Goal: Task Accomplishment & Management: Complete application form

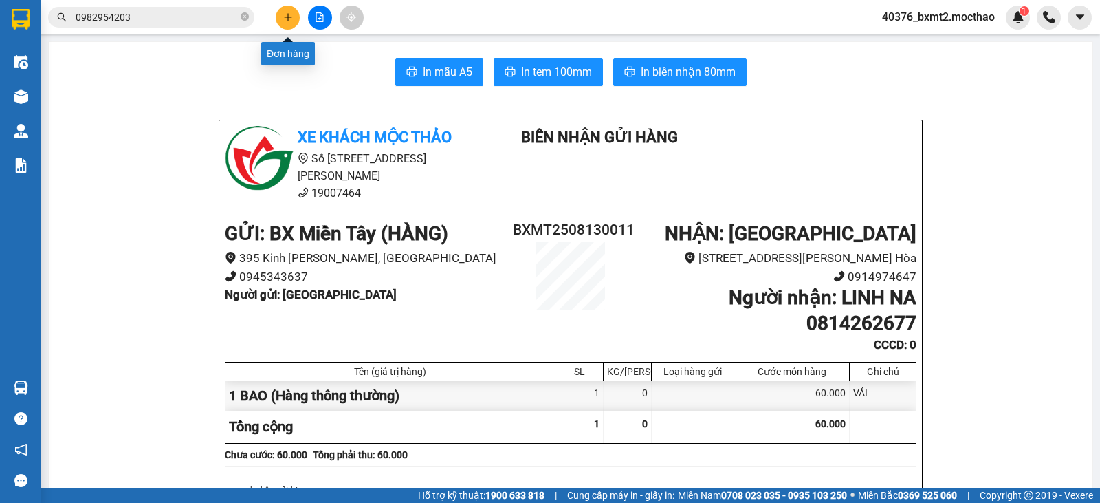
click at [287, 14] on icon "plus" at bounding box center [288, 17] width 10 height 10
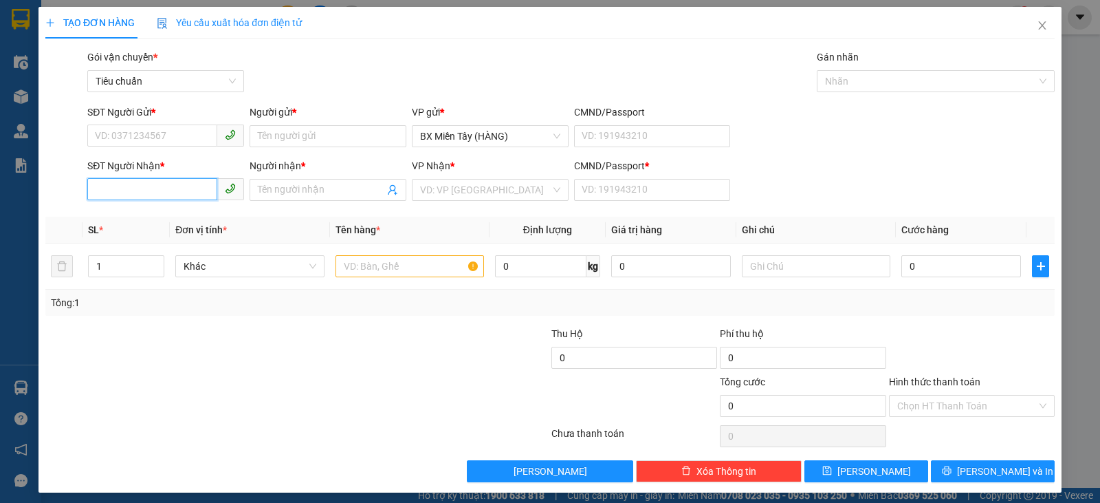
click at [201, 196] on input "SĐT Người Nhận *" at bounding box center [152, 189] width 130 height 22
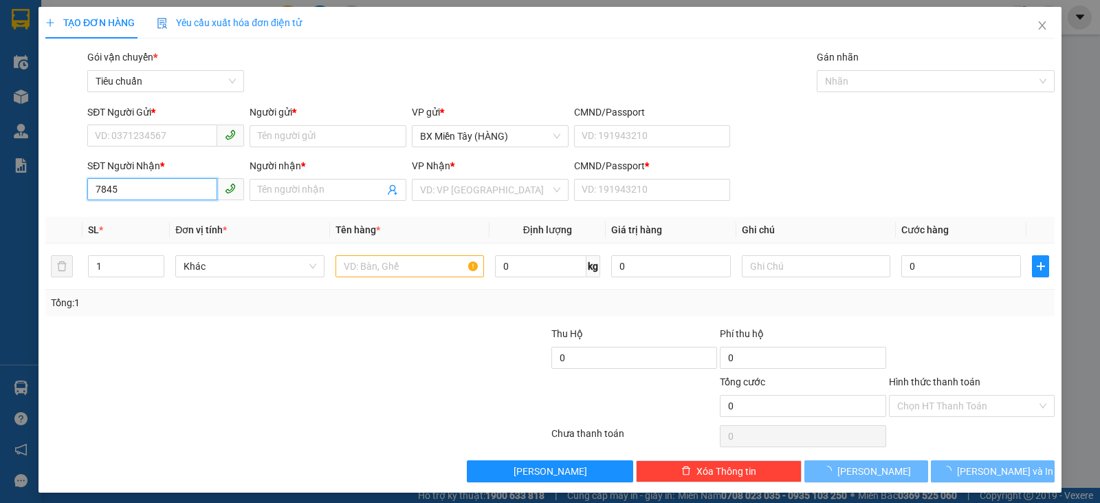
click at [190, 184] on input "7845" at bounding box center [152, 189] width 130 height 22
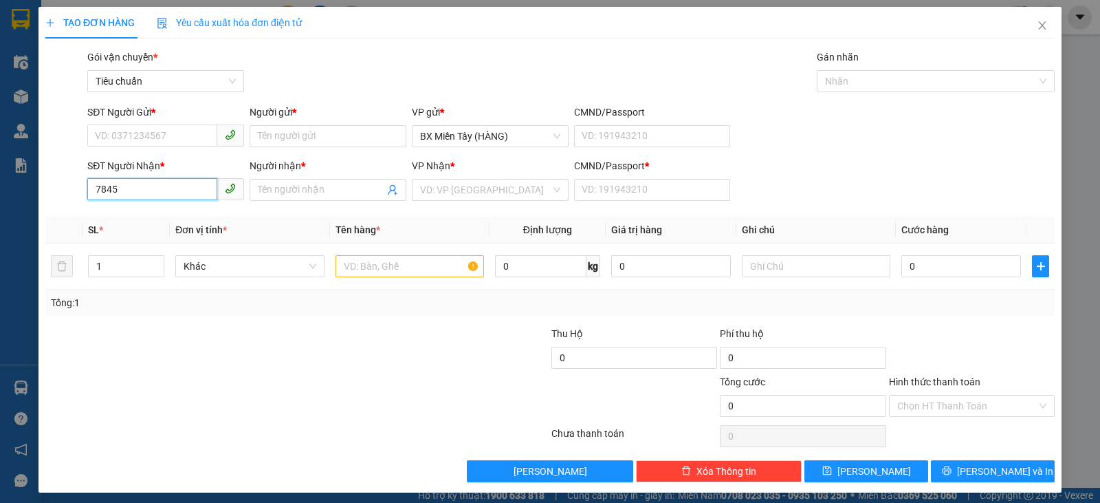
click at [193, 191] on input "7845" at bounding box center [152, 189] width 130 height 22
click at [190, 193] on input "7845" at bounding box center [152, 189] width 130 height 22
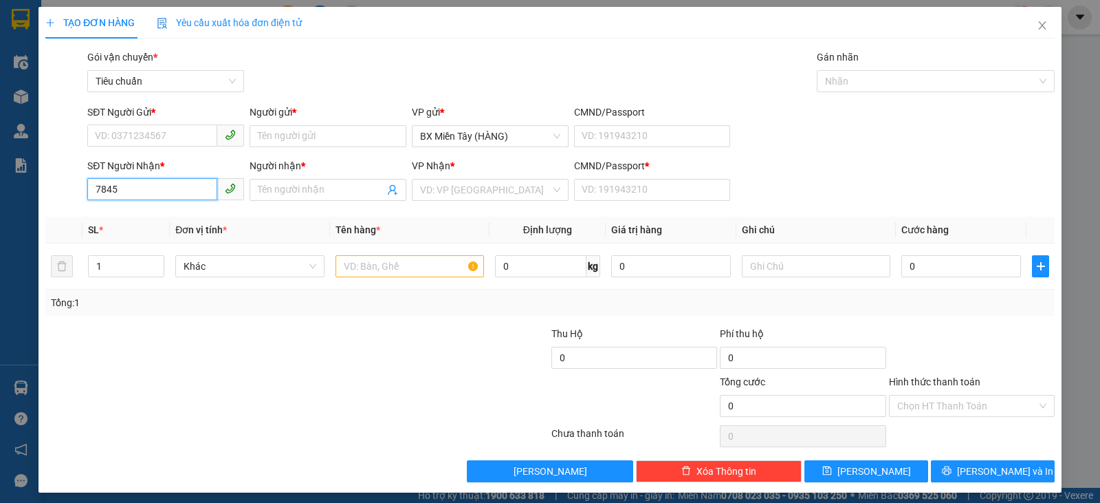
click at [190, 193] on input "7845" at bounding box center [152, 189] width 130 height 22
click at [163, 225] on div "0911117845 - OANH" at bounding box center [164, 217] width 155 height 22
type input "0911117845"
type input "OANH"
type input "0"
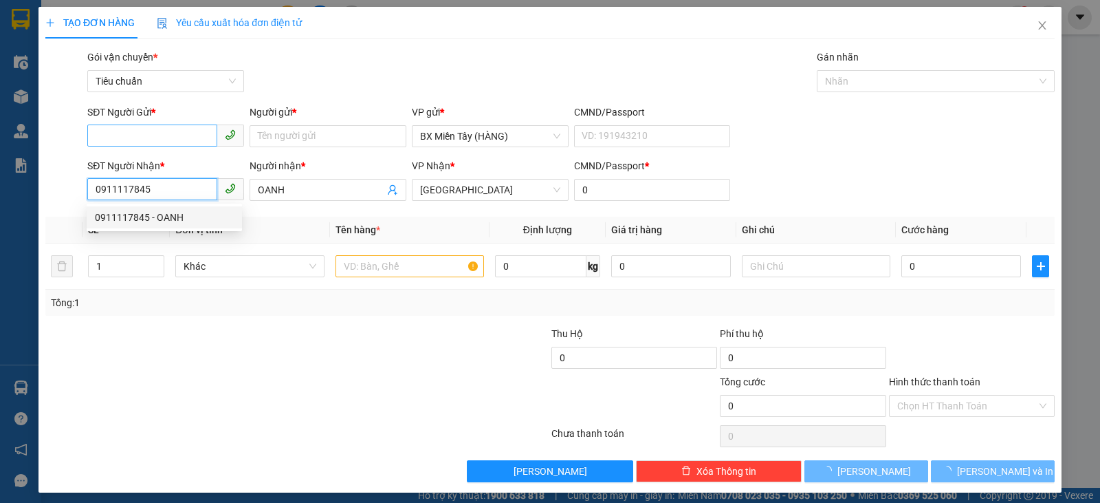
type input "50.000"
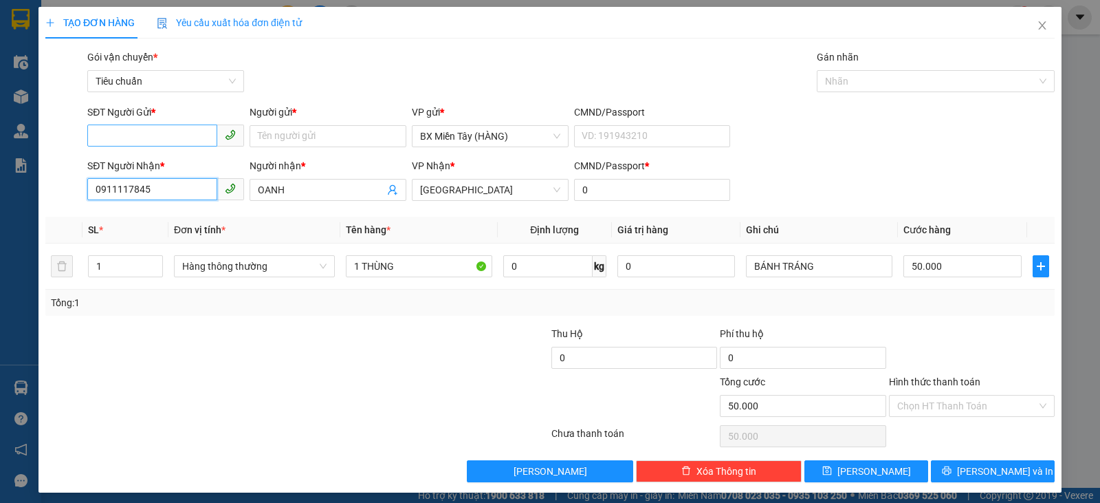
type input "0911117845"
click at [166, 134] on input "SĐT Người Gửi *" at bounding box center [152, 135] width 130 height 22
click at [179, 159] on div "0971699715 - MINH" at bounding box center [164, 163] width 139 height 15
type input "0971699715"
type input "MINH"
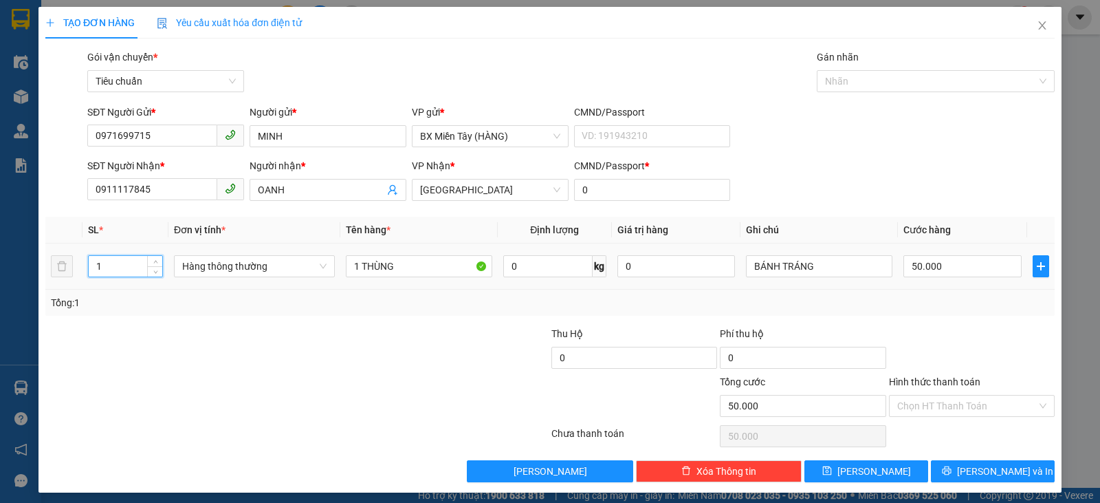
click at [52, 274] on tr "1 Hàng thông thường 1 THÙNG 0 kg 0 BÁNH TRÁNG 50.000" at bounding box center [549, 266] width 1009 height 46
type input "2"
click at [429, 268] on input "1 THÙNG" at bounding box center [419, 266] width 146 height 22
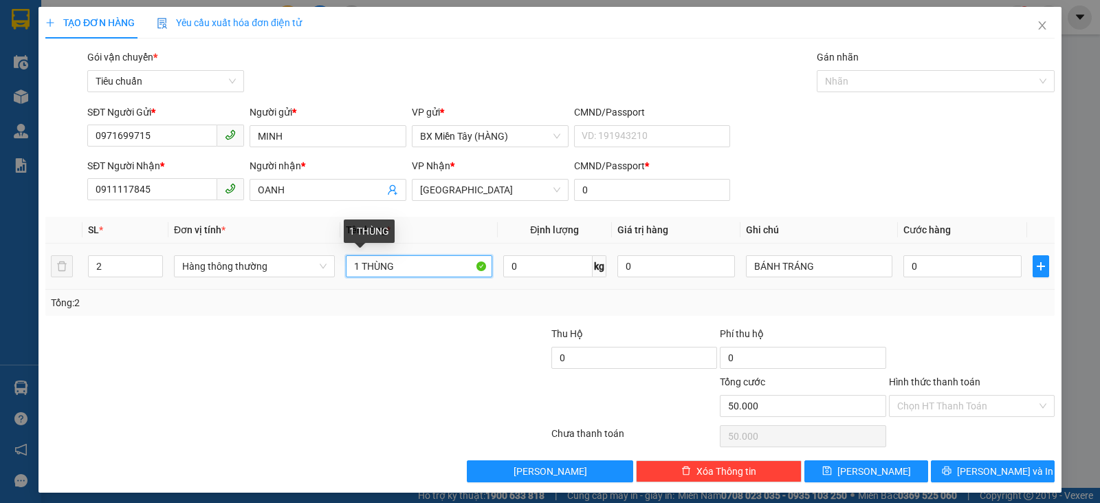
type input "0"
click at [279, 265] on span "Hàng thông thường" at bounding box center [254, 266] width 144 height 21
type input "1 THÙNG +1 BAO"
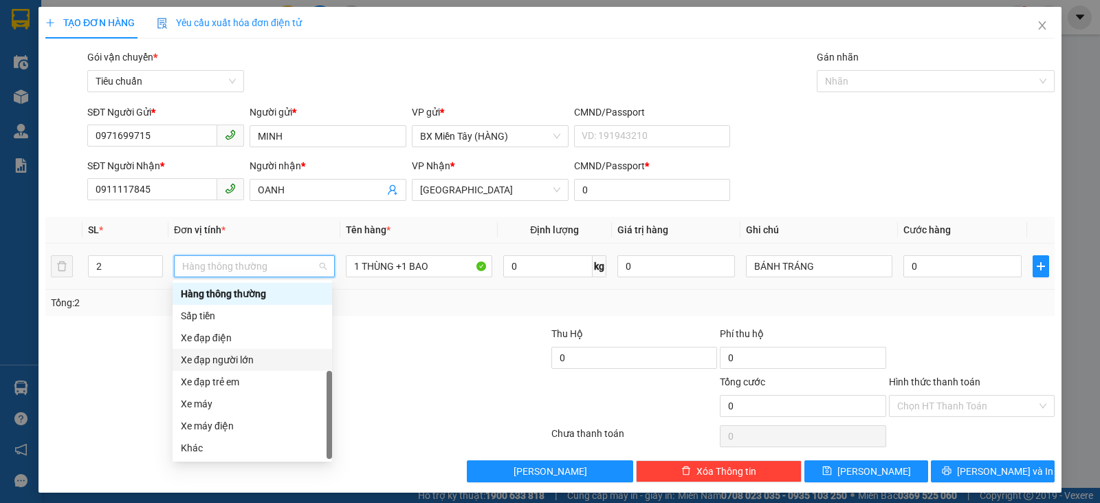
scroll to position [6, 0]
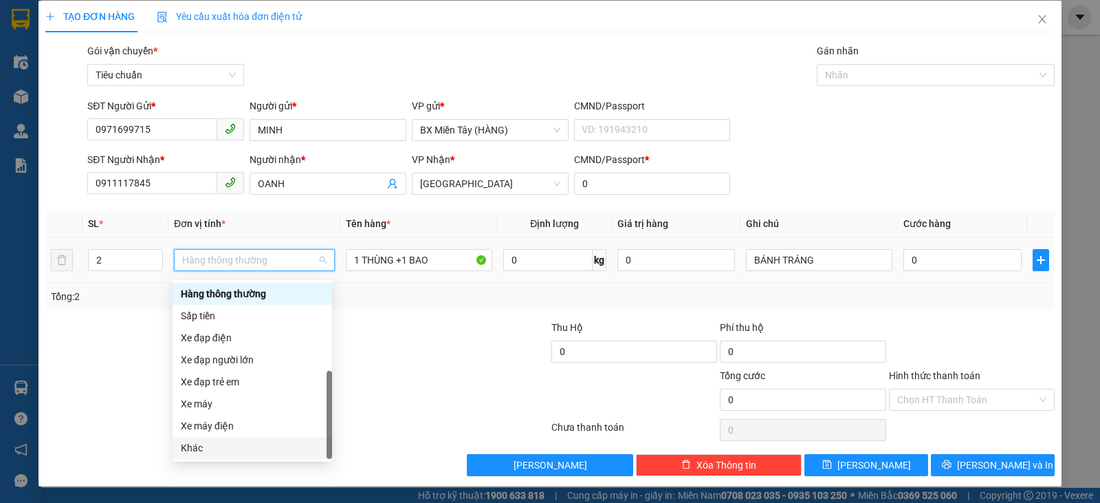
click at [219, 445] on div "Khác" at bounding box center [252, 447] width 143 height 15
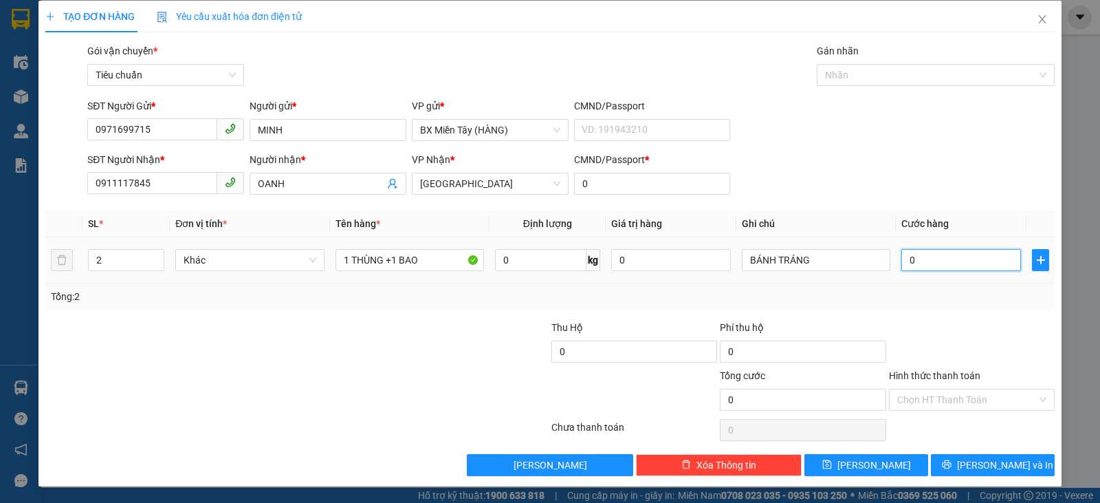
click at [957, 269] on input "0" at bounding box center [961, 260] width 120 height 22
type input "1"
type input "12"
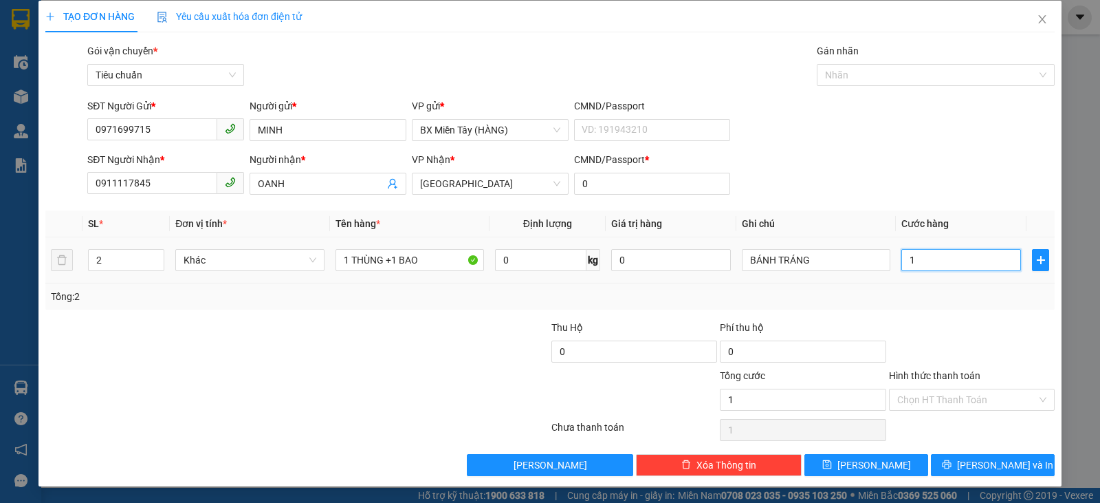
type input "12"
type input "120"
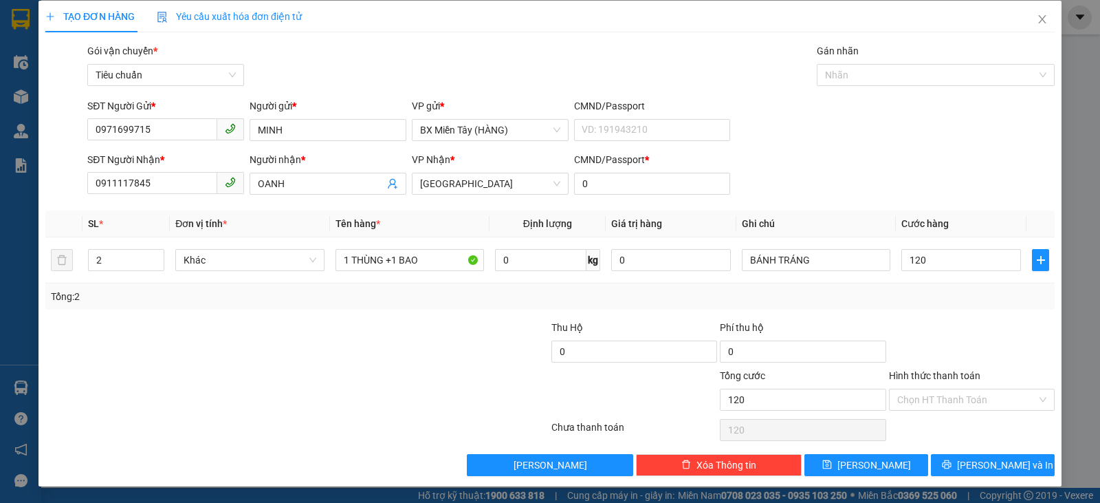
type input "120.000"
click at [962, 347] on div at bounding box center [972, 344] width 168 height 48
click at [994, 457] on span "[PERSON_NAME] và In" at bounding box center [1005, 464] width 96 height 15
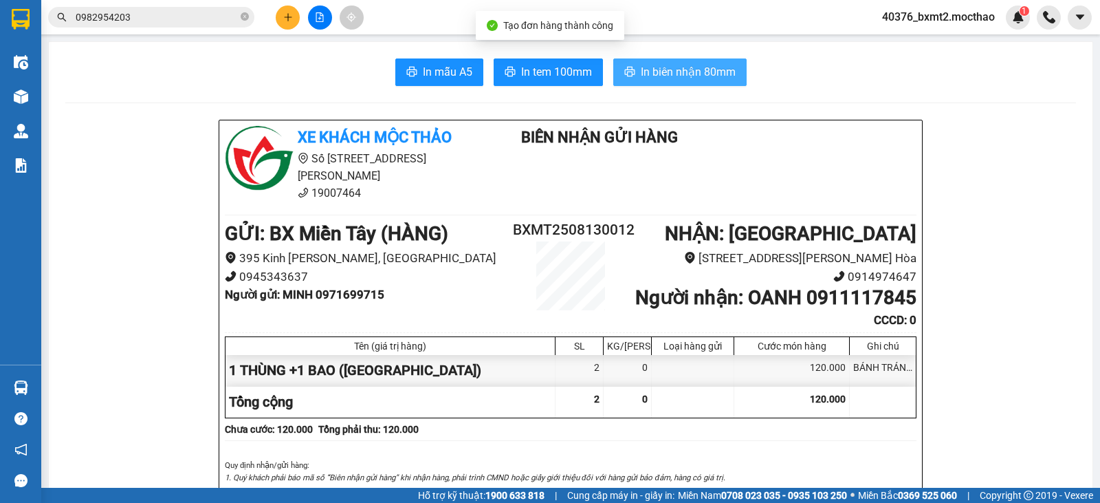
click at [695, 76] on span "In biên nhận 80mm" at bounding box center [688, 71] width 95 height 17
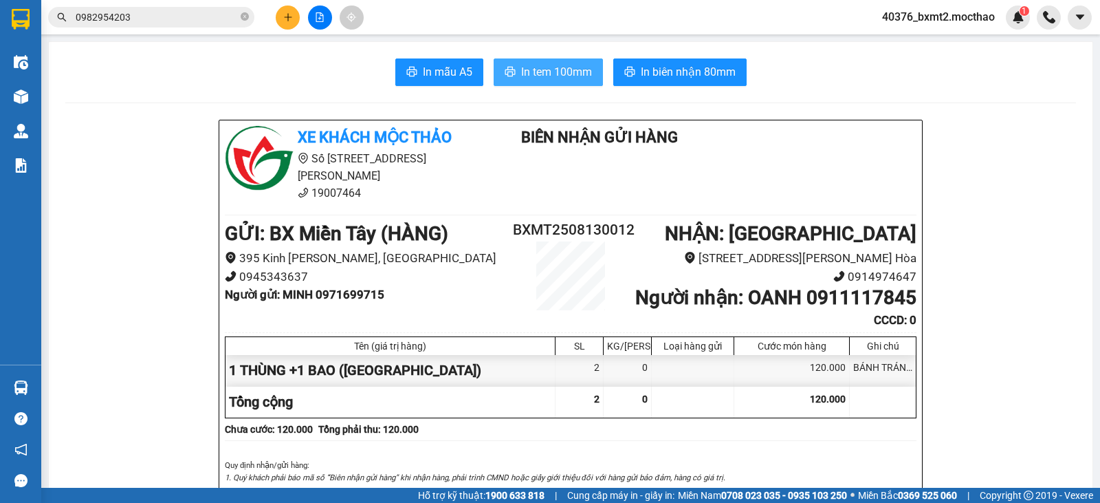
click at [527, 75] on span "In tem 100mm" at bounding box center [556, 71] width 71 height 17
click at [281, 17] on button at bounding box center [288, 18] width 24 height 24
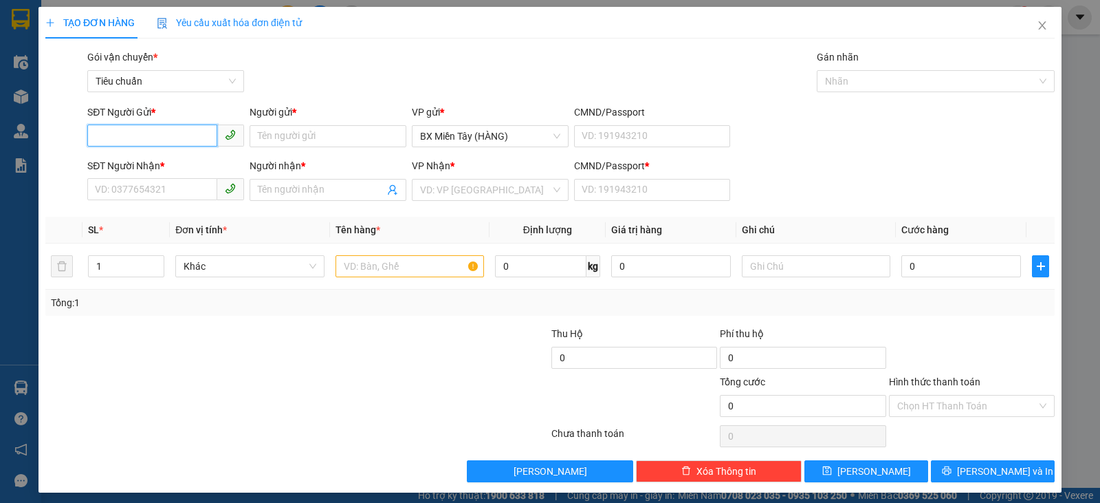
click at [137, 138] on input "SĐT Người Gửi *" at bounding box center [152, 135] width 130 height 22
type input "0796794039"
click at [153, 163] on div "0796794039 - DUY A12" at bounding box center [164, 163] width 139 height 15
type input "DUY A12"
type input "0796794039"
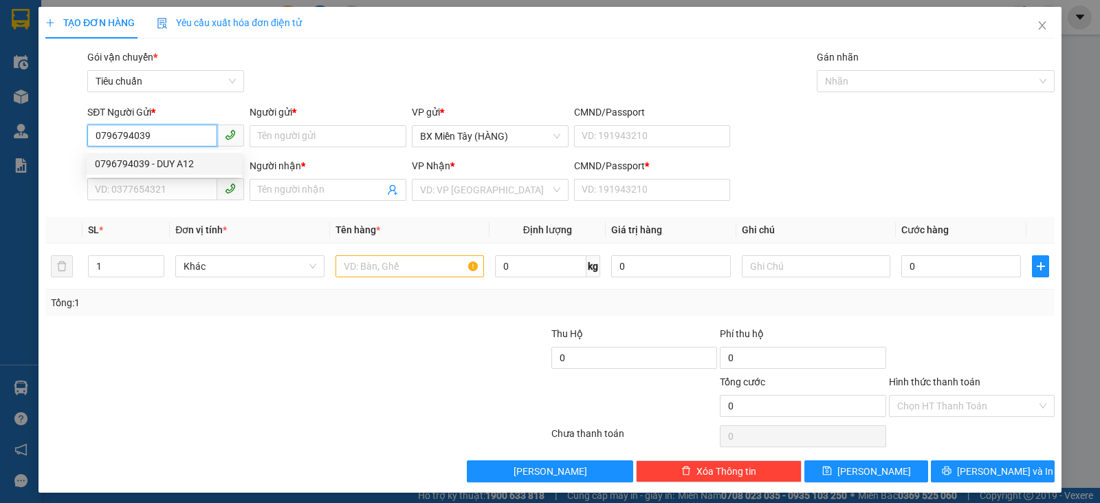
type input "DUY A12"
type input "0"
type input "250.000"
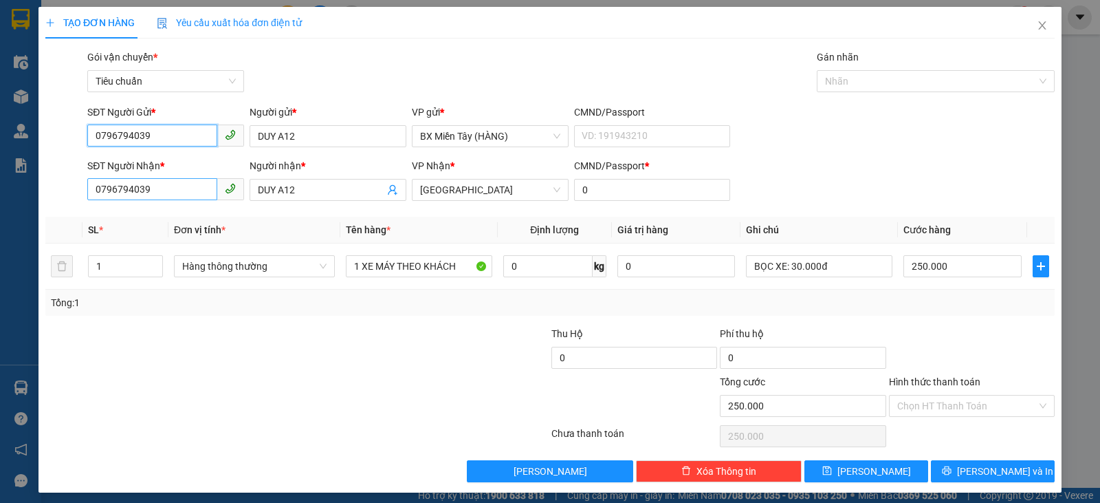
type input "0796794039"
drag, startPoint x: 173, startPoint y: 188, endPoint x: 71, endPoint y: 194, distance: 101.9
click at [71, 194] on div "SĐT Người Nhận * 0796794039 Người nhận * DUY A12 VP Nhận * Tuy Hòa CMND/Passpor…" at bounding box center [550, 182] width 1012 height 48
type input "0905622845"
drag, startPoint x: 317, startPoint y: 197, endPoint x: 237, endPoint y: 194, distance: 79.8
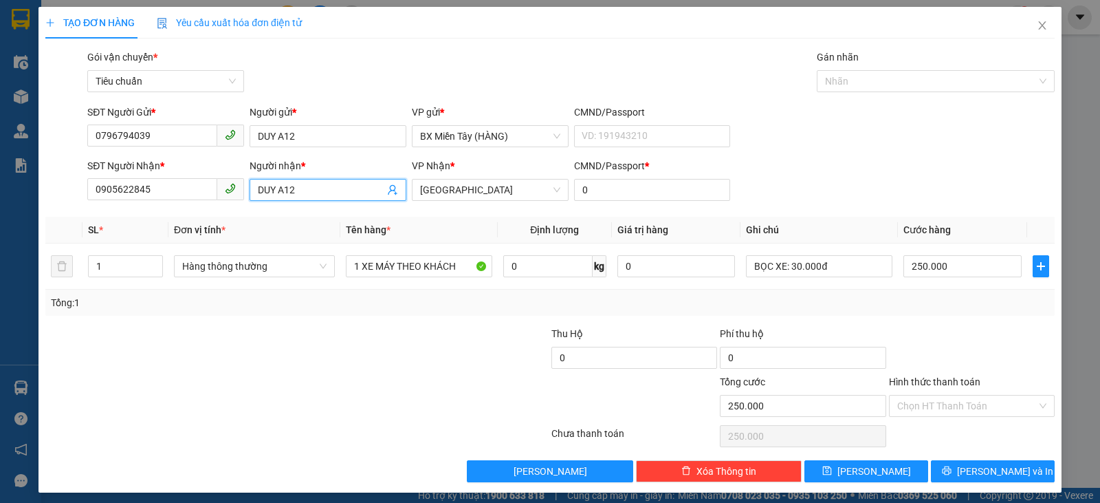
click at [237, 194] on div "SĐT Người Nhận * 0905622845 Người nhận * DUY A12 VP Nhận * Tuy Hòa CMND/Passpor…" at bounding box center [571, 182] width 973 height 48
type input "[PERSON_NAME]"
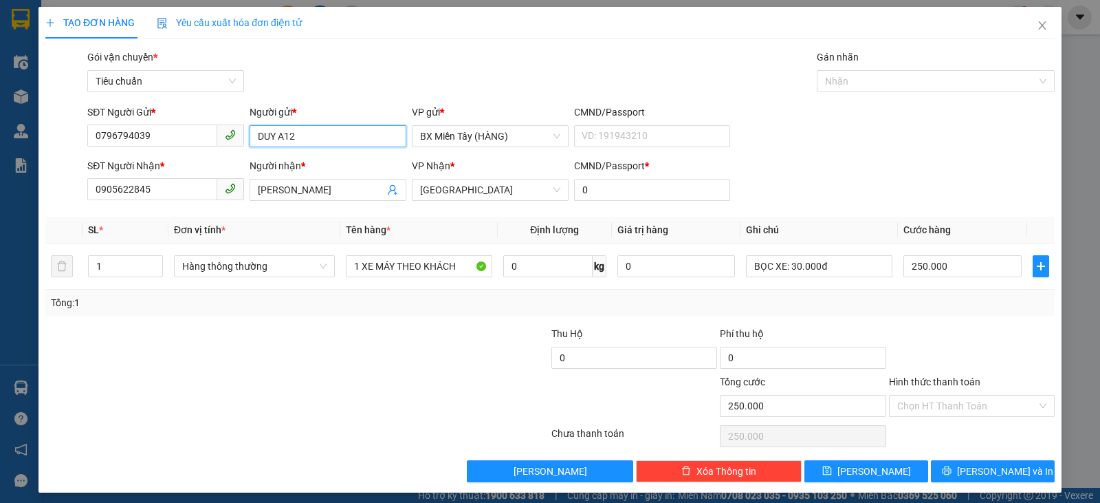
drag, startPoint x: 285, startPoint y: 136, endPoint x: 274, endPoint y: 136, distance: 11.0
click at [274, 136] on input "DUY A12" at bounding box center [328, 136] width 157 height 22
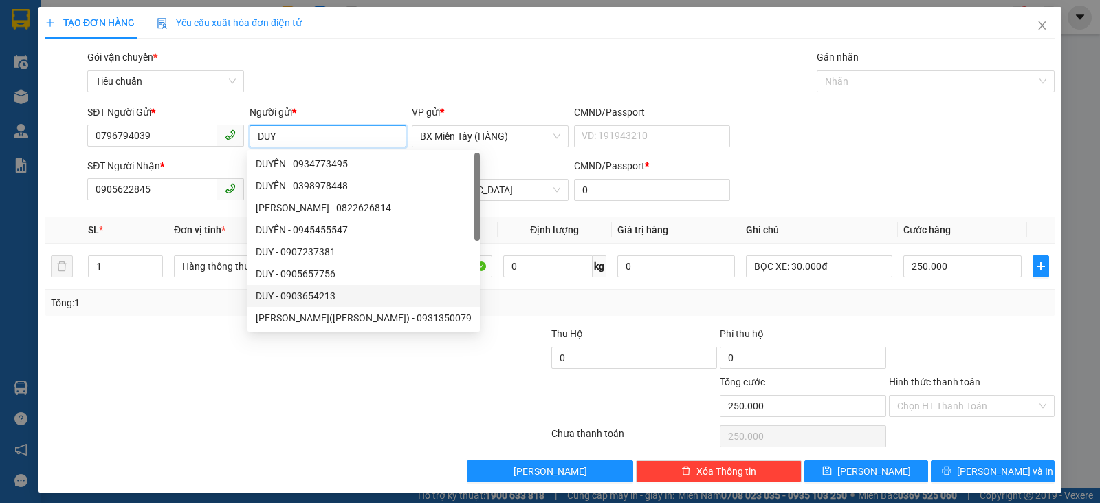
click at [270, 262] on div "DUYÊN - 0934773495 DUYÊN - 0398978448 CẨM DUYÊN - 0822626814 DUYÊN - 0945455547…" at bounding box center [364, 263] width 232 height 220
click at [198, 261] on span "Hàng thông thường" at bounding box center [254, 266] width 144 height 21
type input "DUY"
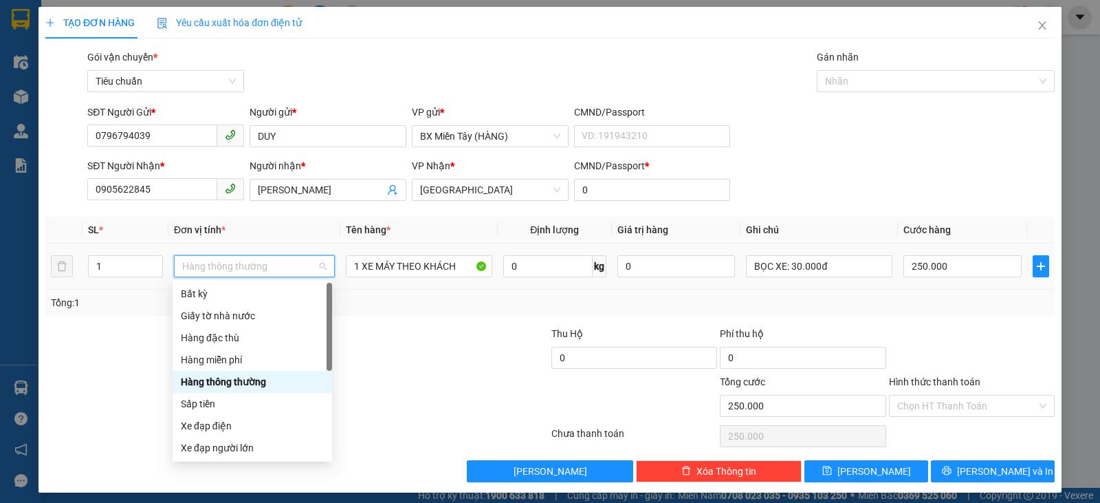
scroll to position [88, 0]
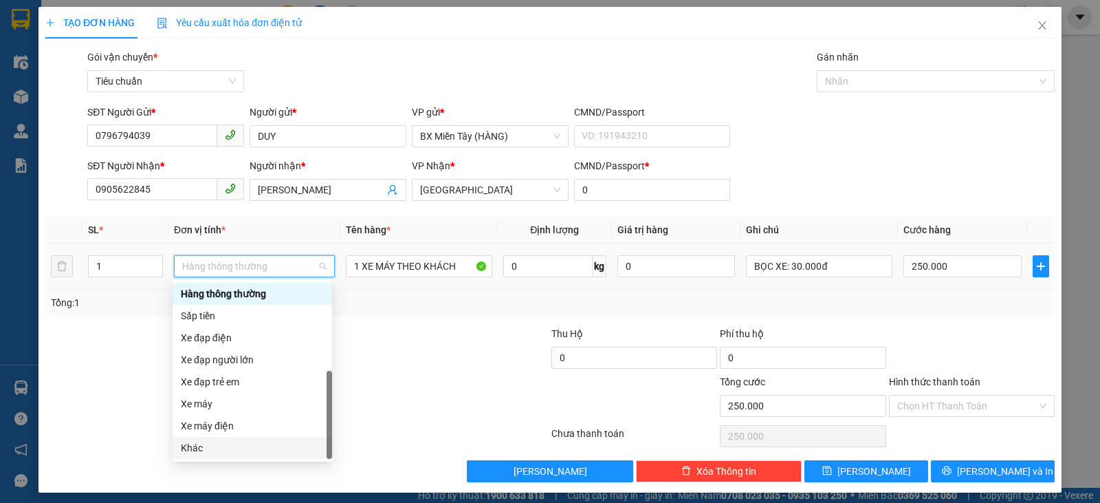
drag, startPoint x: 224, startPoint y: 450, endPoint x: 251, endPoint y: 419, distance: 40.9
click at [223, 450] on div "Khác" at bounding box center [252, 447] width 143 height 15
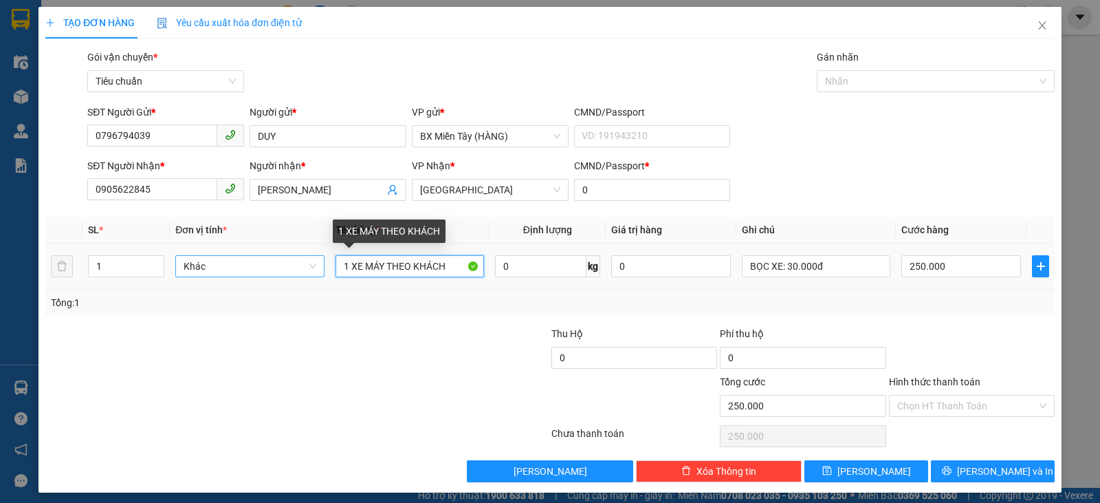
drag, startPoint x: 448, startPoint y: 263, endPoint x: 240, endPoint y: 266, distance: 207.7
click at [240, 266] on tr "1 Khác 1 XE MÁY THEO KHÁCH 0 kg 0 BỌC XE: 30.000đ 250.000" at bounding box center [549, 266] width 1009 height 46
type input "1 HỘP"
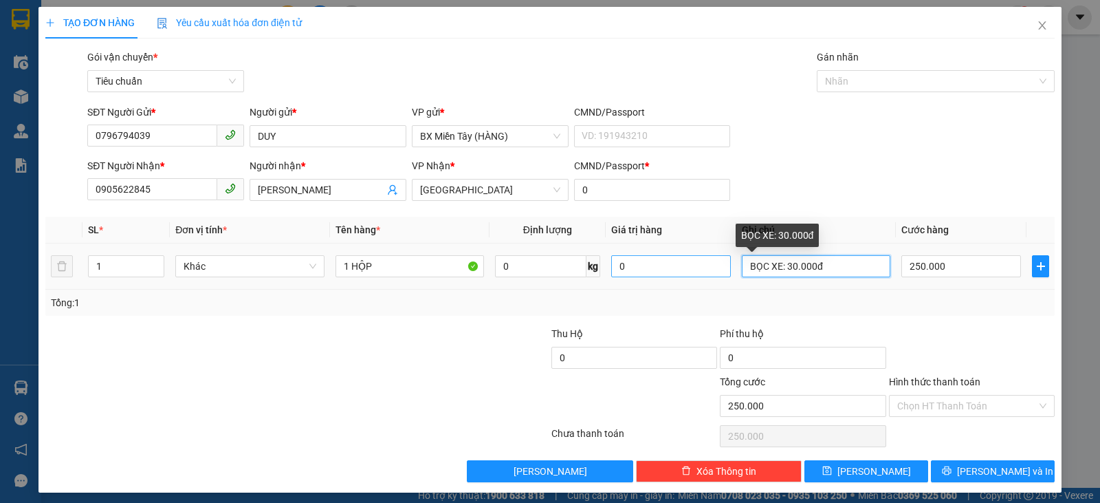
drag, startPoint x: 833, startPoint y: 267, endPoint x: 713, endPoint y: 263, distance: 120.4
click at [711, 265] on tr "1 Khác 1 HỘP 0 kg 0 BỌC XE: 30.000đ 250.000" at bounding box center [549, 266] width 1009 height 46
type input "THUỐC"
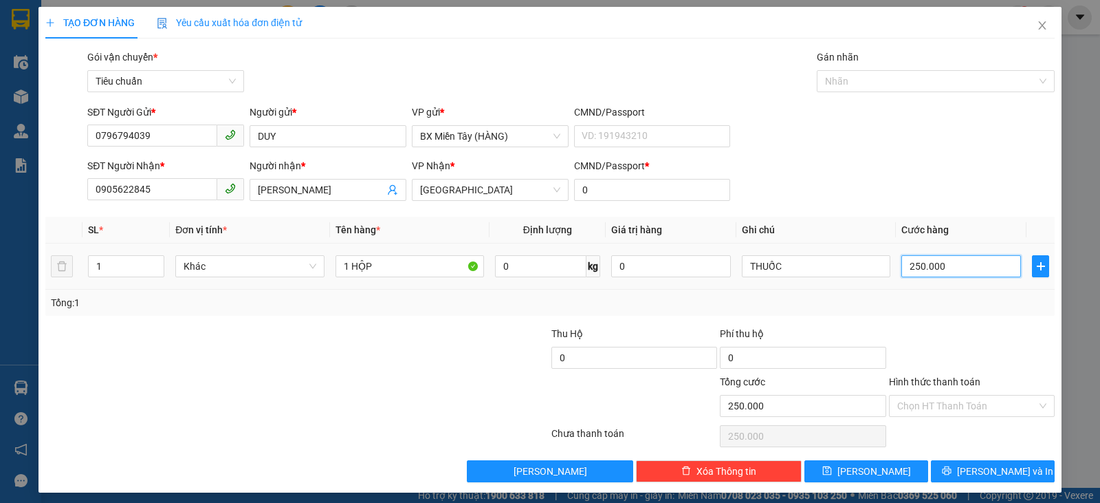
click at [939, 271] on input "250.000" at bounding box center [961, 266] width 120 height 22
type input "3"
type input "30"
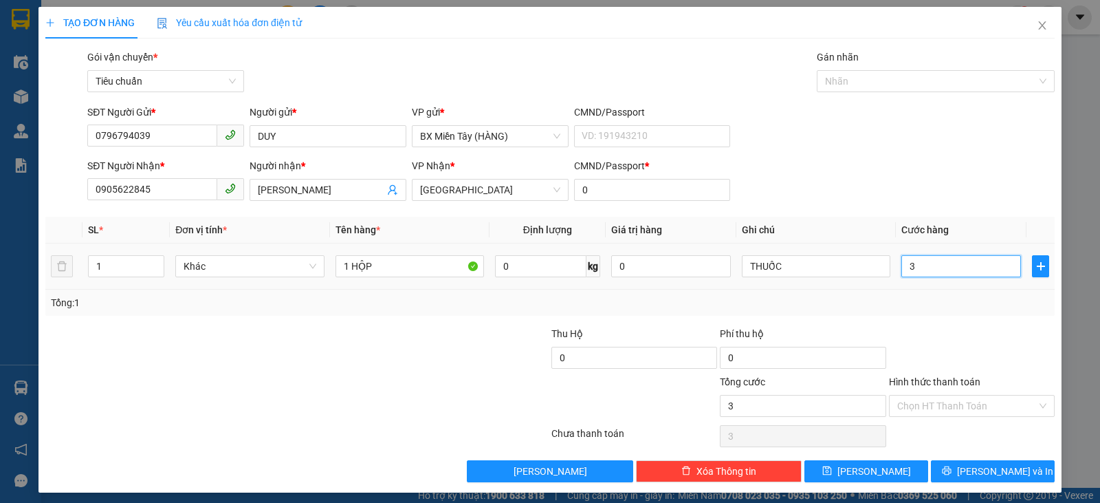
type input "30"
type input "30.000"
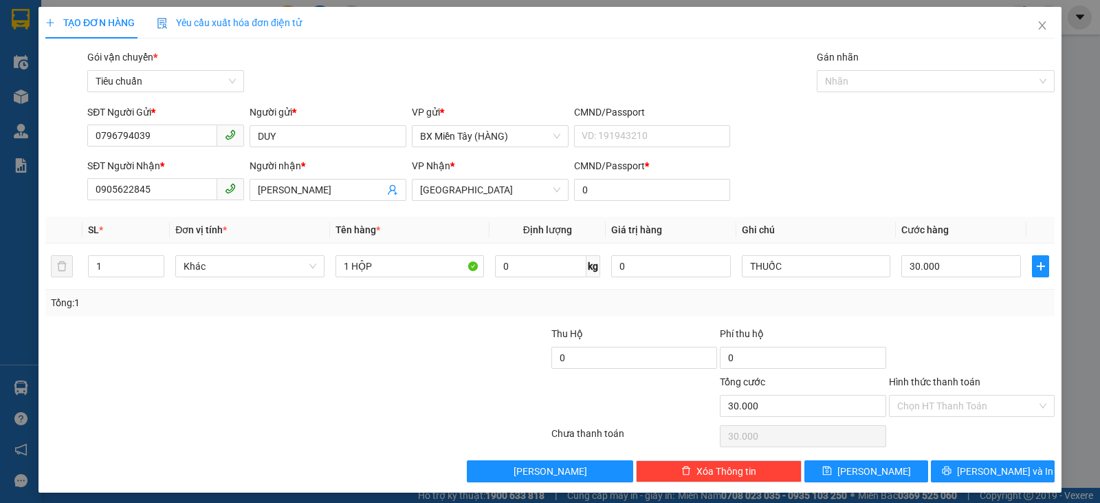
click at [932, 310] on div "Tổng: 1" at bounding box center [549, 302] width 1009 height 26
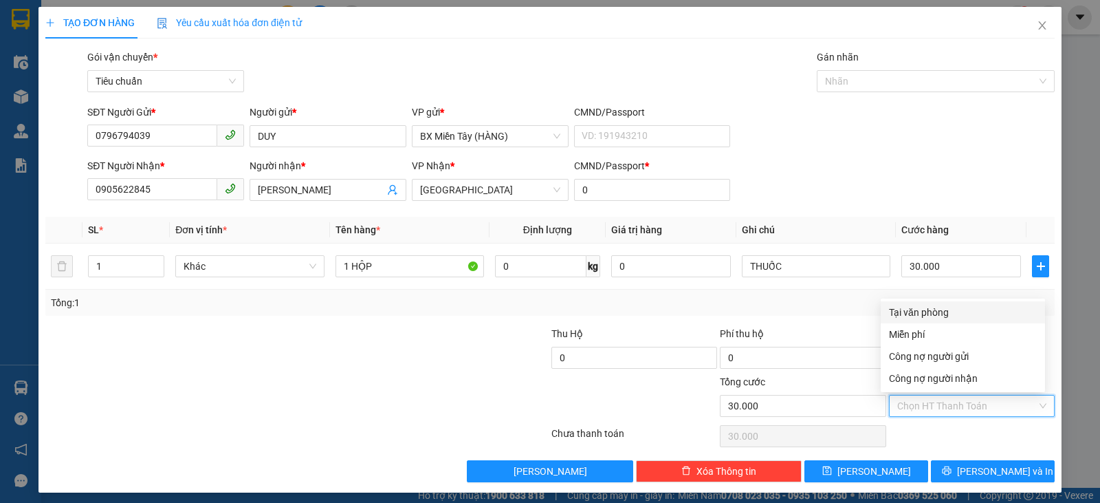
click at [965, 404] on input "Hình thức thanh toán" at bounding box center [967, 405] width 140 height 21
click at [928, 311] on div "Tại văn phòng" at bounding box center [963, 312] width 148 height 15
type input "0"
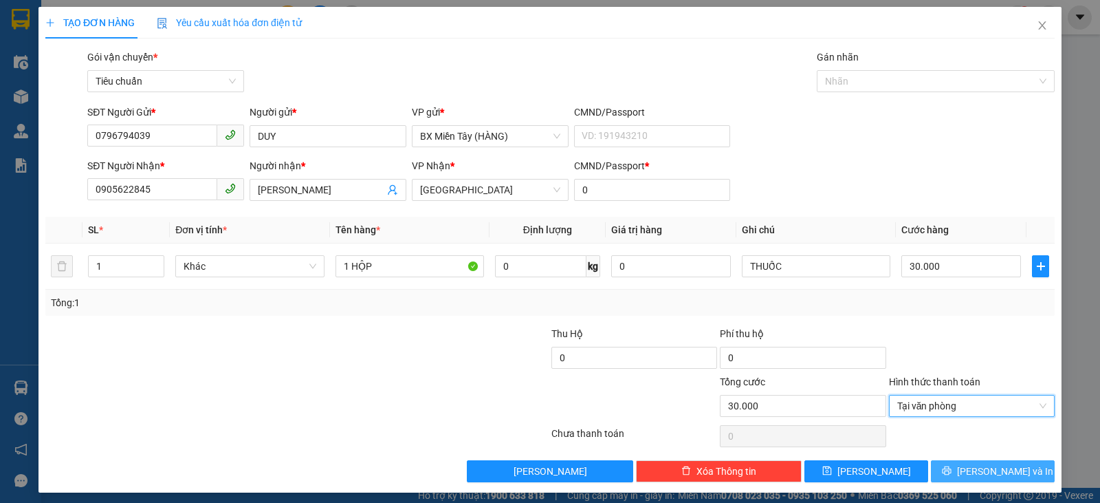
click at [968, 468] on button "[PERSON_NAME] và In" at bounding box center [993, 471] width 124 height 22
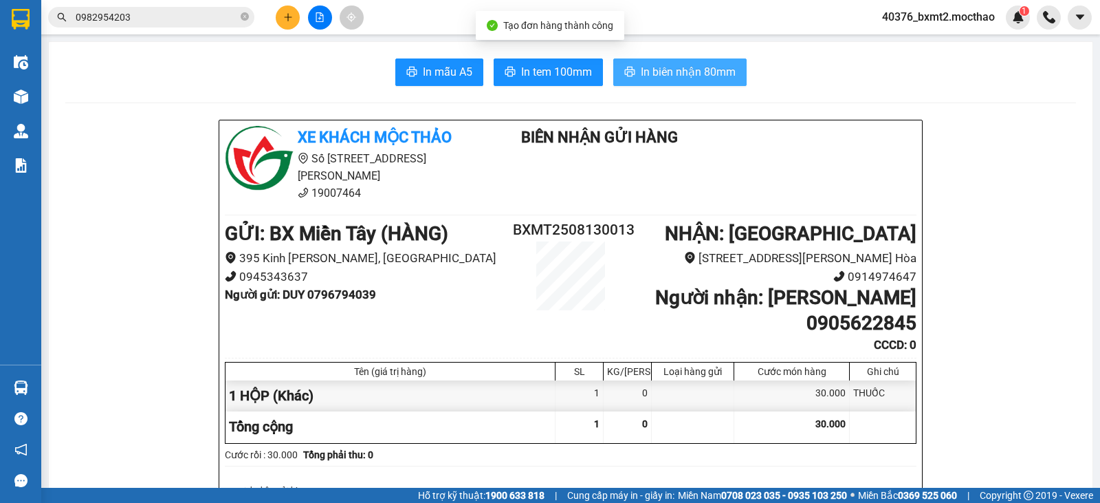
click at [694, 77] on span "In biên nhận 80mm" at bounding box center [688, 71] width 95 height 17
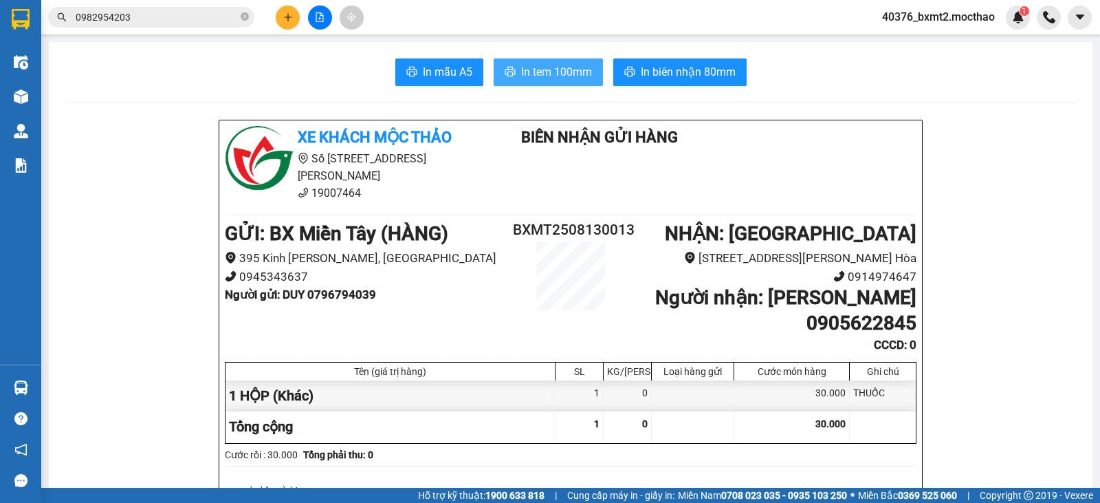
click at [547, 69] on span "In tem 100mm" at bounding box center [556, 71] width 71 height 17
click at [281, 13] on button at bounding box center [288, 18] width 24 height 24
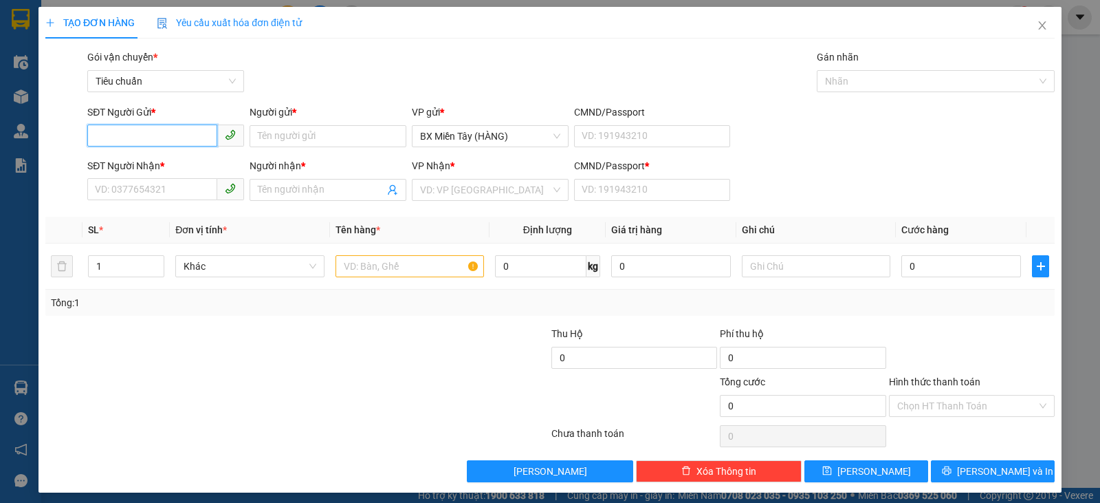
click at [126, 138] on input "SĐT Người Gửi *" at bounding box center [152, 135] width 130 height 22
click at [151, 194] on input "SĐT Người Nhận *" at bounding box center [152, 189] width 130 height 22
click at [152, 183] on input "00204" at bounding box center [152, 189] width 130 height 22
click at [156, 183] on input "00204" at bounding box center [152, 189] width 130 height 22
drag, startPoint x: 87, startPoint y: 198, endPoint x: 6, endPoint y: 157, distance: 91.3
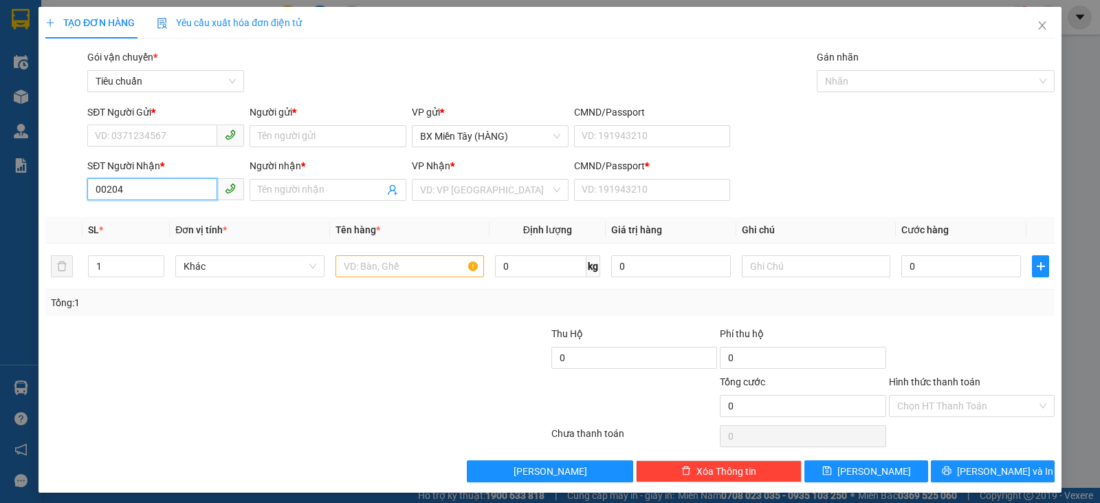
click at [0, 172] on div "TẠO ĐƠN HÀNG Yêu cầu xuất hóa đơn điện tử Transit Pickup Surcharge Ids Transit …" at bounding box center [550, 251] width 1100 height 503
type input "00204"
click at [139, 135] on input "SĐT Người Gửi *" at bounding box center [152, 135] width 130 height 22
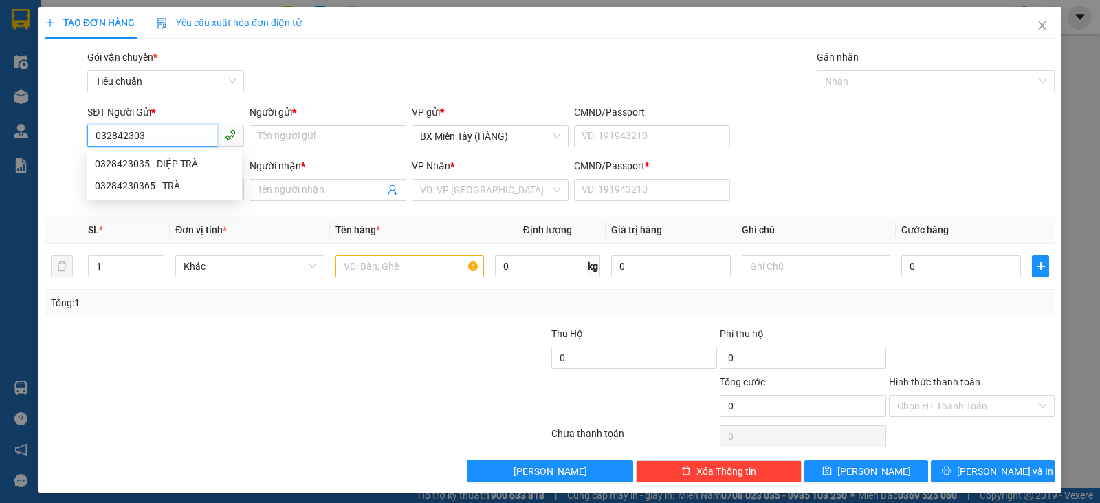
type input "0328423035"
click at [172, 171] on div "0328423035 - DIỆP TRÀ" at bounding box center [164, 164] width 155 height 22
type input "DIỆP TRÀ"
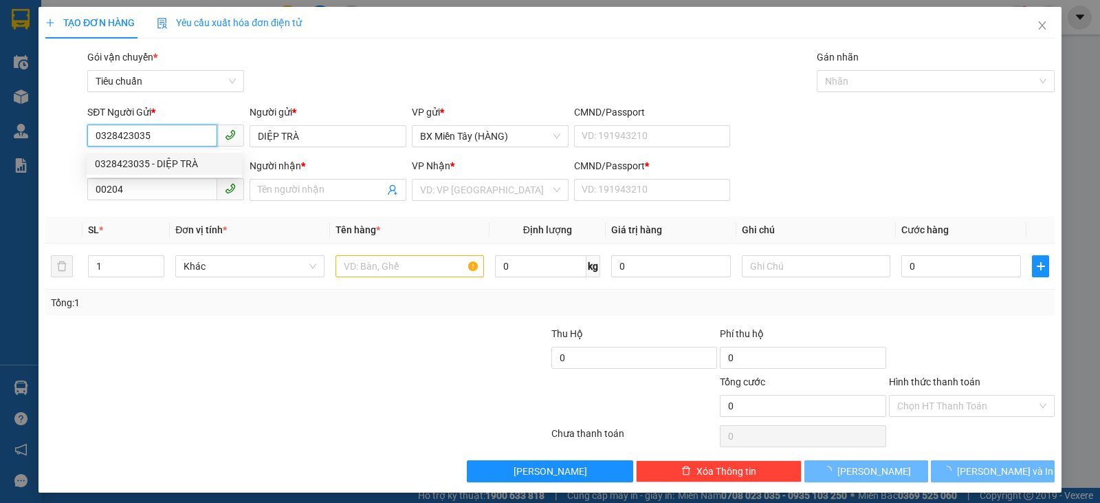
type input "50.000"
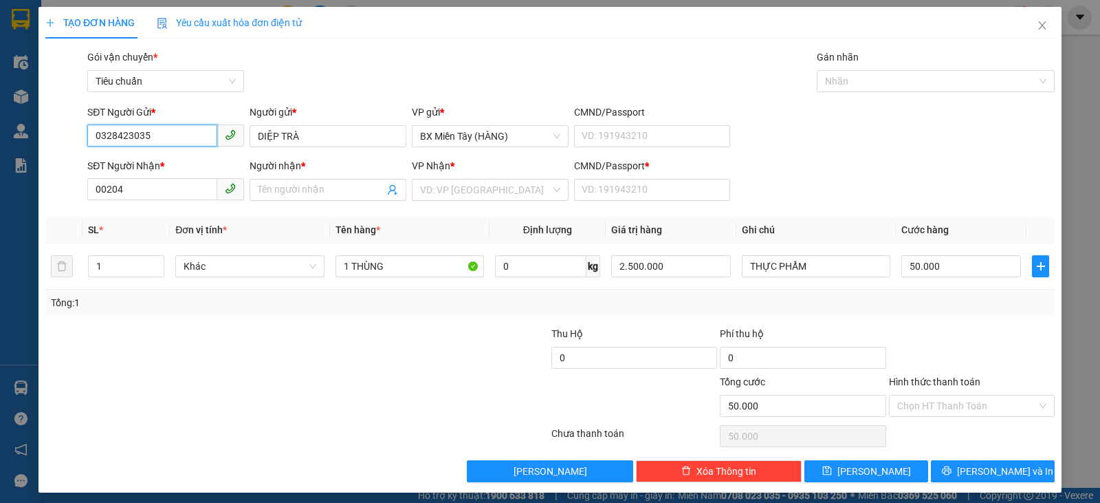
type input "0328423035"
click at [179, 158] on div "SĐT Người Nhận *" at bounding box center [165, 165] width 157 height 15
click at [181, 188] on input "00204" at bounding box center [152, 189] width 130 height 22
drag, startPoint x: 120, startPoint y: 199, endPoint x: 41, endPoint y: 186, distance: 80.0
click at [49, 187] on div "SĐT Người Nhận * 00204 00204 Người nhận * Tên người nhận VP Nhận * VD: VP [GEOG…" at bounding box center [550, 182] width 1012 height 48
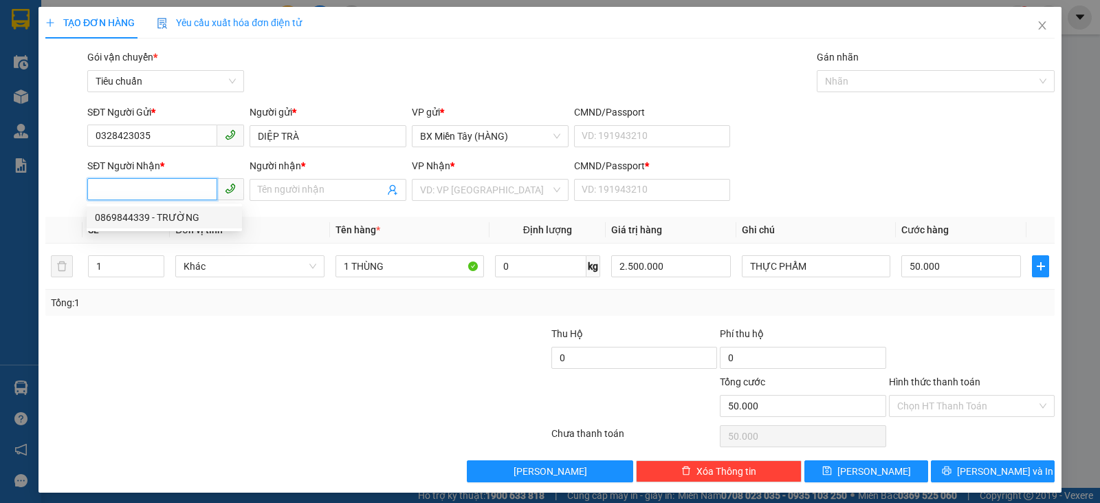
click at [146, 209] on div "0869844339 - TRƯỜNG" at bounding box center [164, 217] width 155 height 22
type input "0869844339"
type input "TRƯỜNG"
type input "0"
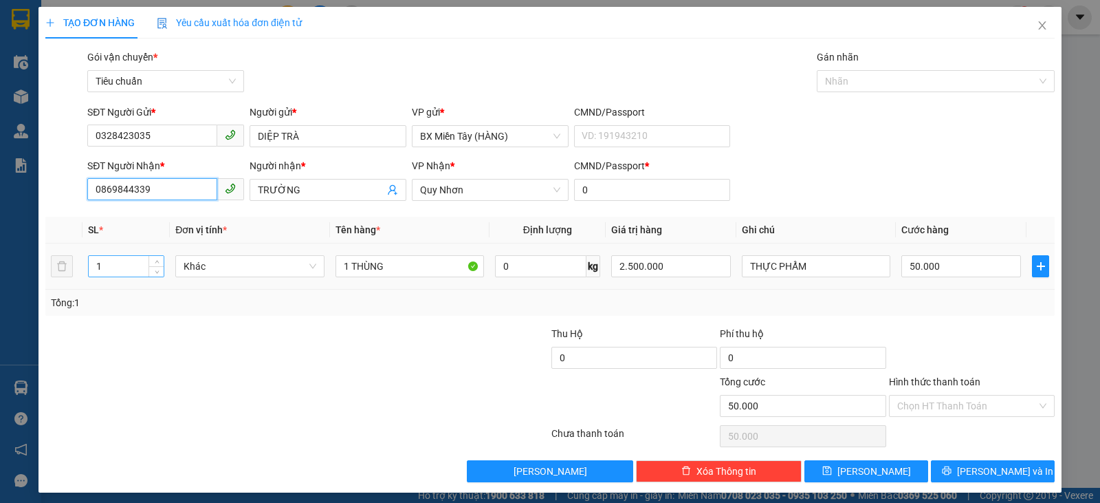
type input "0869844339"
click at [70, 266] on tr "1 Khác 1 THÙNG 0 kg 2.500.000 THỰC PHẨM 50.000" at bounding box center [549, 266] width 1009 height 46
type input "4"
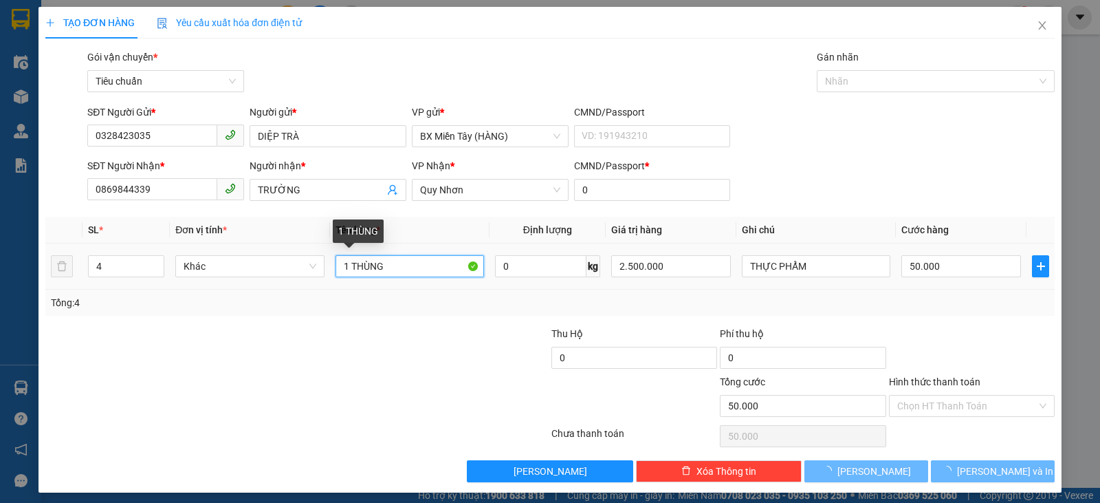
drag, startPoint x: 342, startPoint y: 265, endPoint x: 331, endPoint y: 266, distance: 11.8
click at [331, 266] on td "1 THÙNG" at bounding box center [410, 266] width 160 height 46
type input "0"
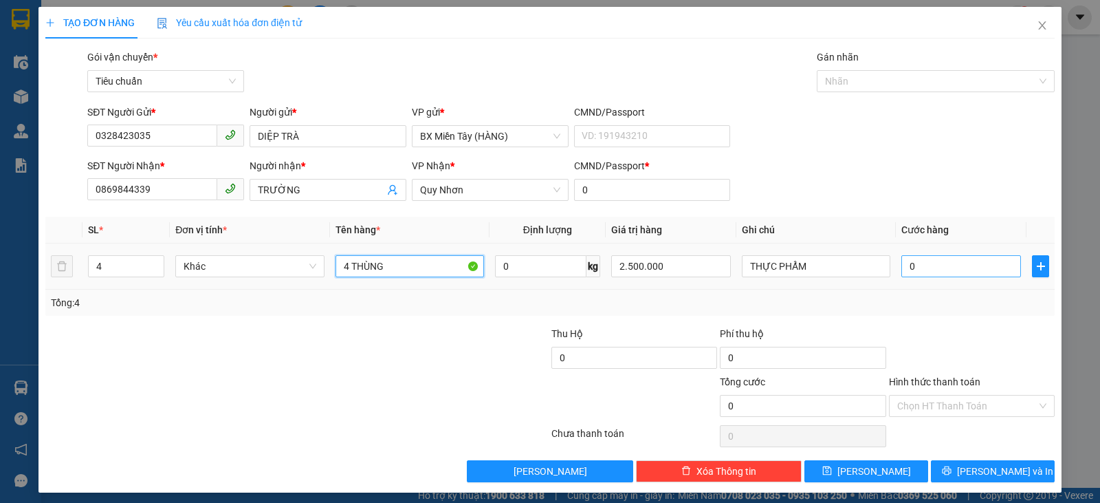
type input "4 THÙNG"
click at [949, 265] on input "0" at bounding box center [961, 266] width 120 height 22
type input "1"
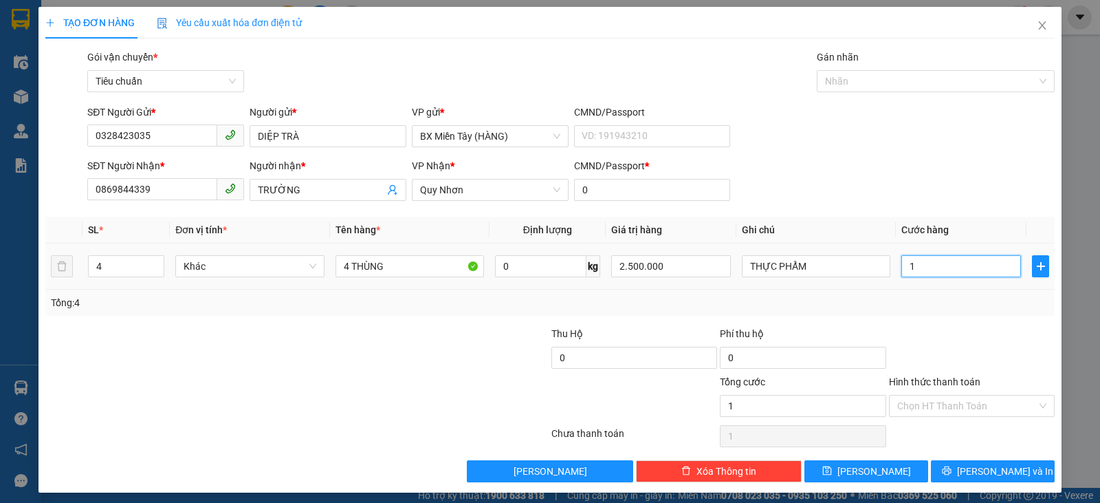
type input "12"
type input "120"
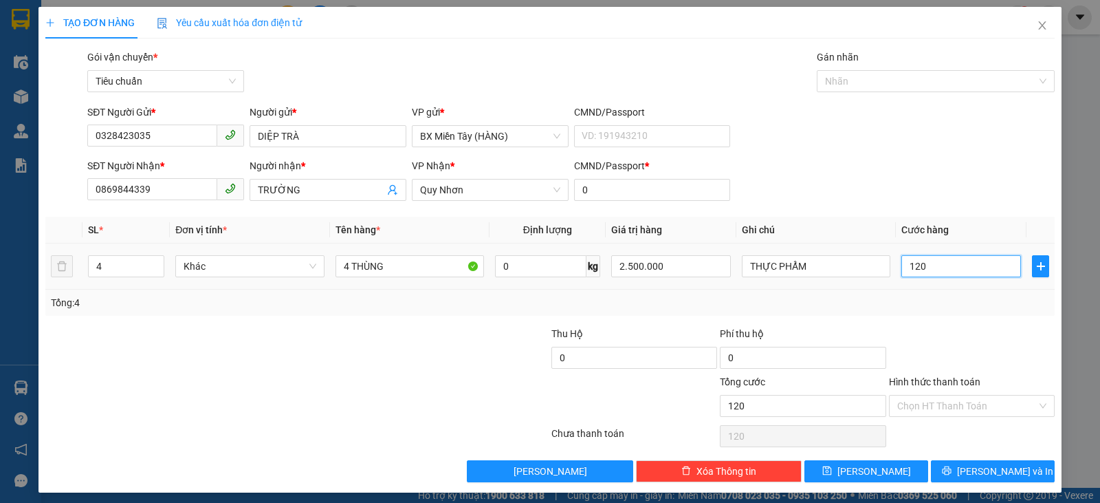
drag, startPoint x: 923, startPoint y: 265, endPoint x: 905, endPoint y: 263, distance: 18.7
click at [905, 263] on input "120" at bounding box center [961, 266] width 120 height 22
type input "16"
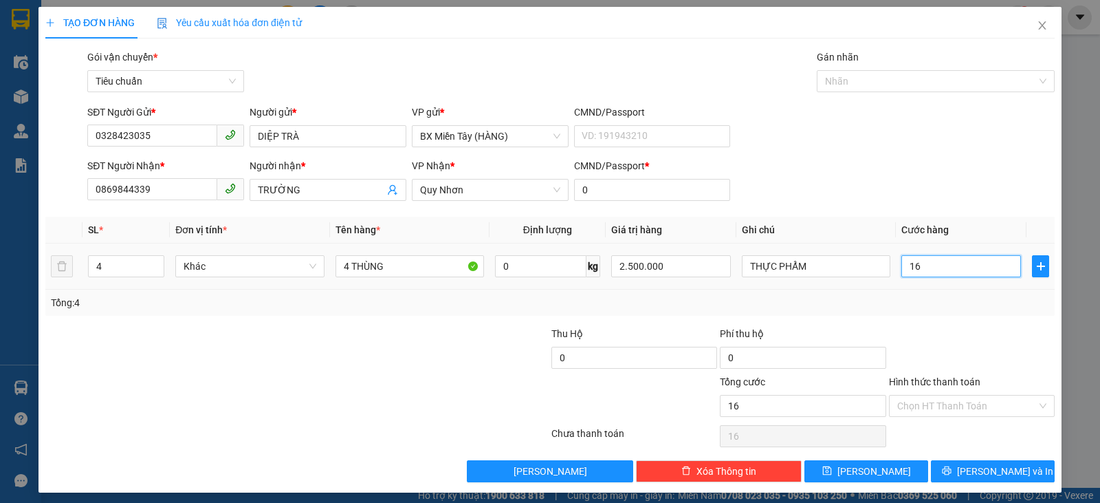
type input "160"
type input "160.000"
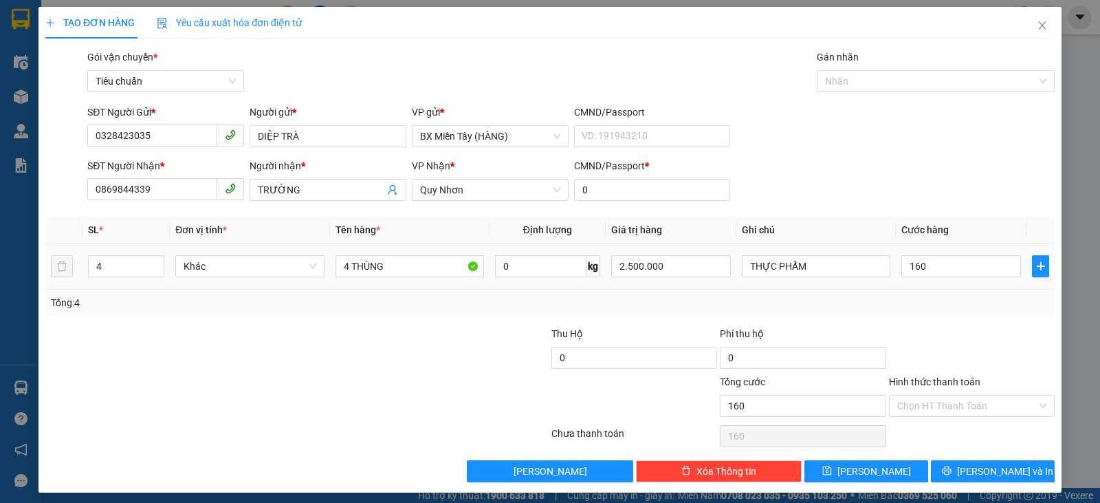
type input "160.000"
click at [940, 316] on div "Transit Pickup Surcharge Ids Transit Deliver Surcharge Ids Transit Deliver Surc…" at bounding box center [549, 266] width 1009 height 432
click at [972, 464] on span "[PERSON_NAME] và In" at bounding box center [1005, 470] width 96 height 15
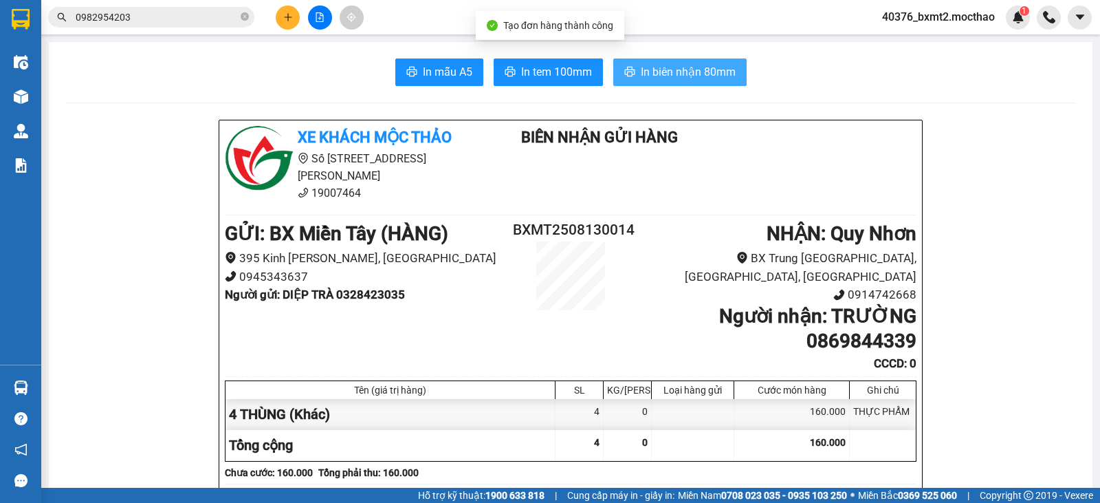
click at [690, 79] on span "In biên nhận 80mm" at bounding box center [688, 71] width 95 height 17
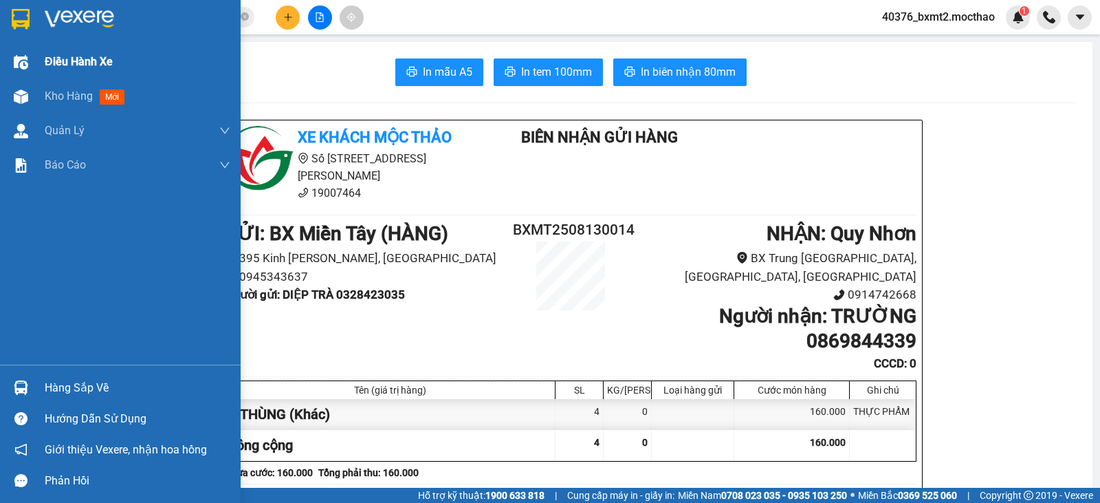
click at [19, 50] on div at bounding box center [21, 62] width 24 height 24
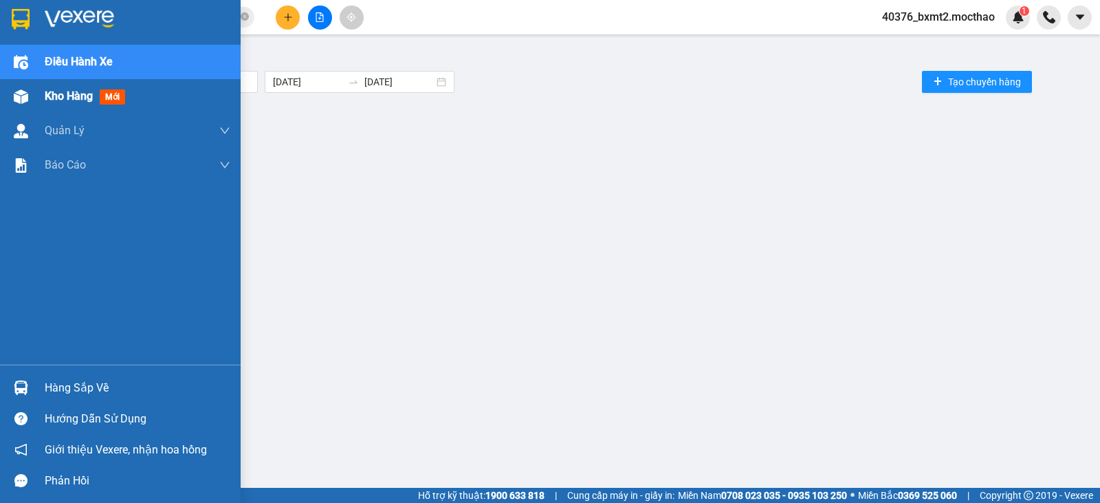
click at [80, 92] on span "Kho hàng" at bounding box center [69, 95] width 48 height 13
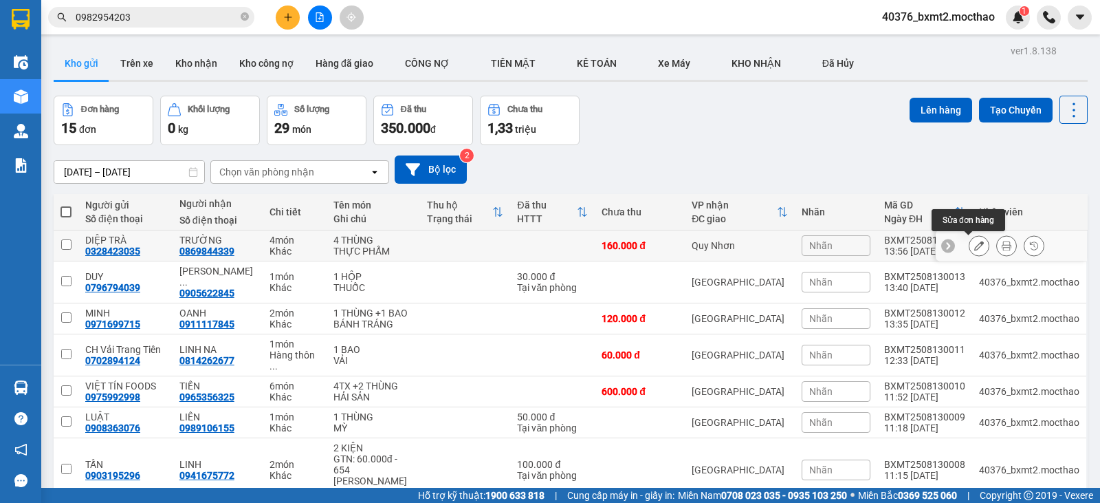
click at [974, 248] on icon at bounding box center [979, 246] width 10 height 10
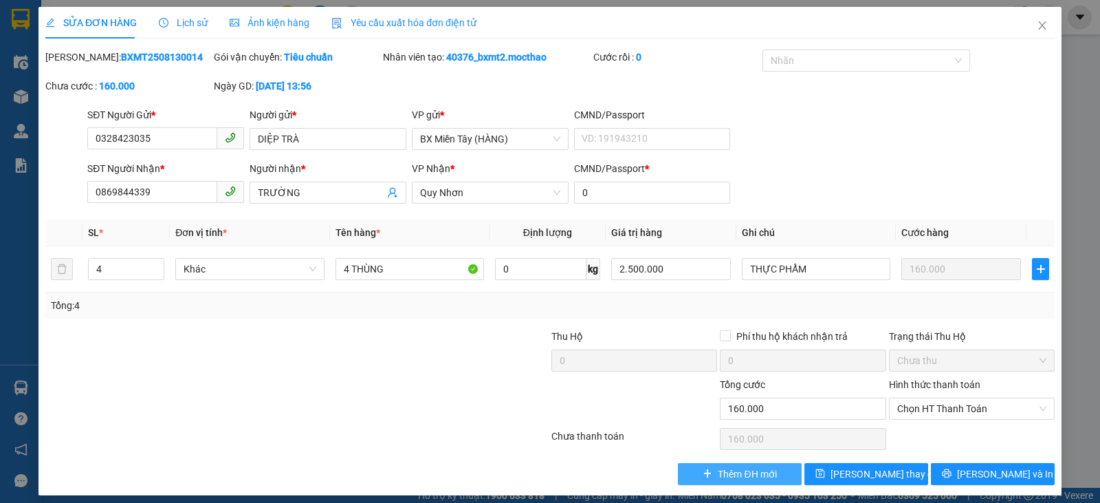
click at [727, 475] on span "Thêm ĐH mới" at bounding box center [747, 473] width 58 height 15
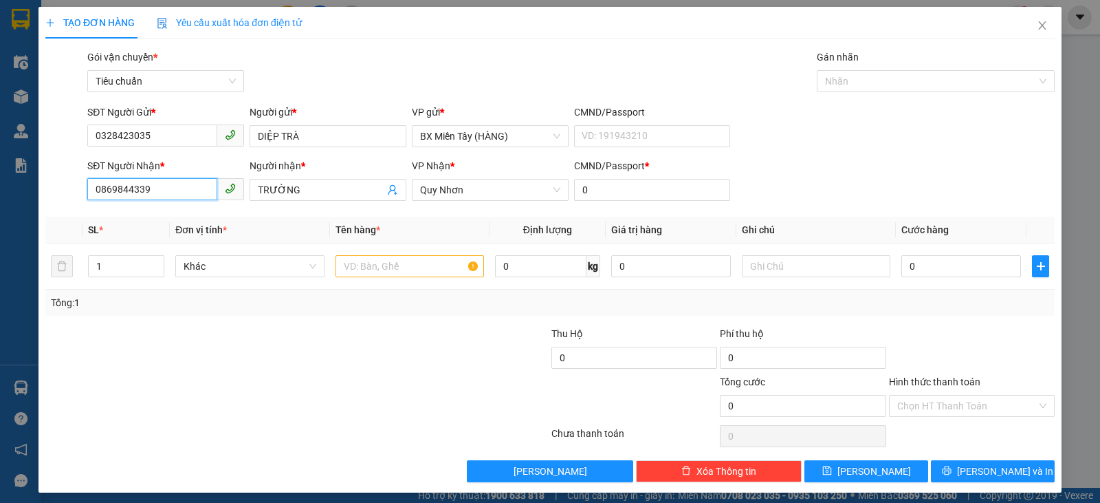
drag, startPoint x: 148, startPoint y: 188, endPoint x: 0, endPoint y: 188, distance: 147.8
click at [0, 188] on div "TẠO ĐƠN HÀNG Yêu cầu xuất hóa đơn điện tử Transit Pickup Surcharge Ids Transit …" at bounding box center [550, 251] width 1100 height 503
drag, startPoint x: 272, startPoint y: 193, endPoint x: 223, endPoint y: 193, distance: 48.8
click at [223, 193] on div "SĐT Người Nhận * VD: 0377654321 Người nhận * TRƯỜNG TRƯỜNG VP Nhận * Quy Nhơn C…" at bounding box center [571, 182] width 973 height 48
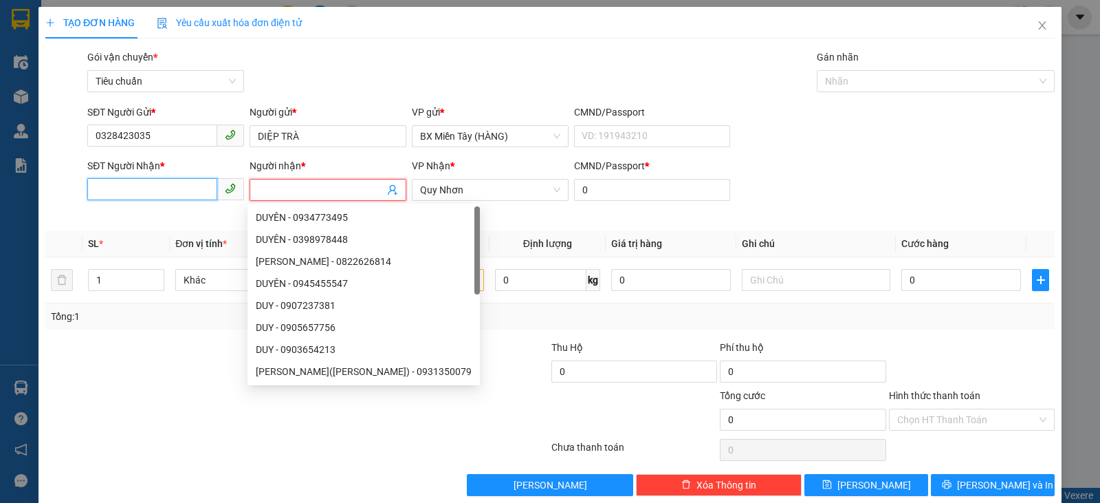
click at [150, 193] on input "SĐT Người Nhận *" at bounding box center [152, 189] width 130 height 22
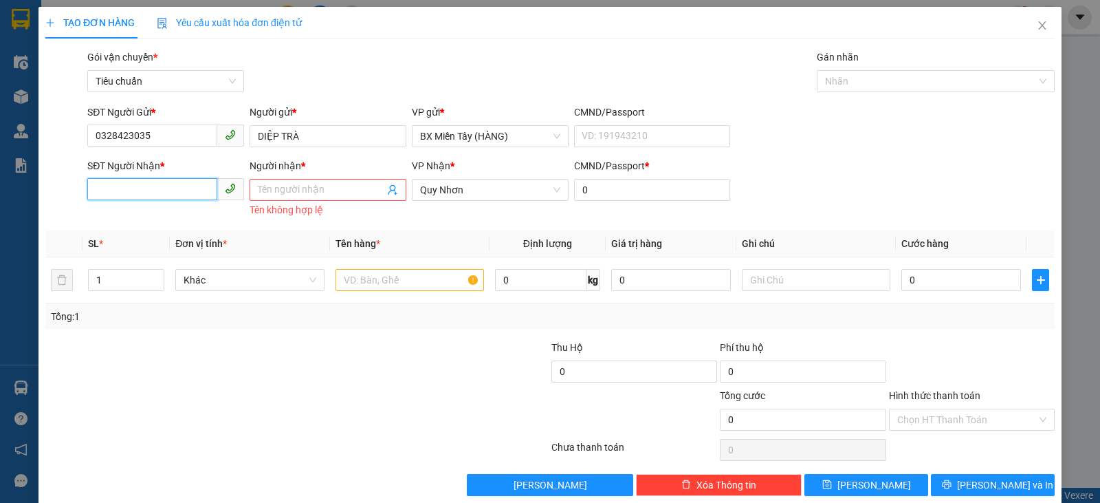
click at [150, 193] on input "SĐT Người Nhận *" at bounding box center [152, 189] width 130 height 22
click at [160, 216] on div "0909289820 - [PERSON_NAME]" at bounding box center [164, 217] width 139 height 15
type input "0909289820"
type input "MINH KHOA"
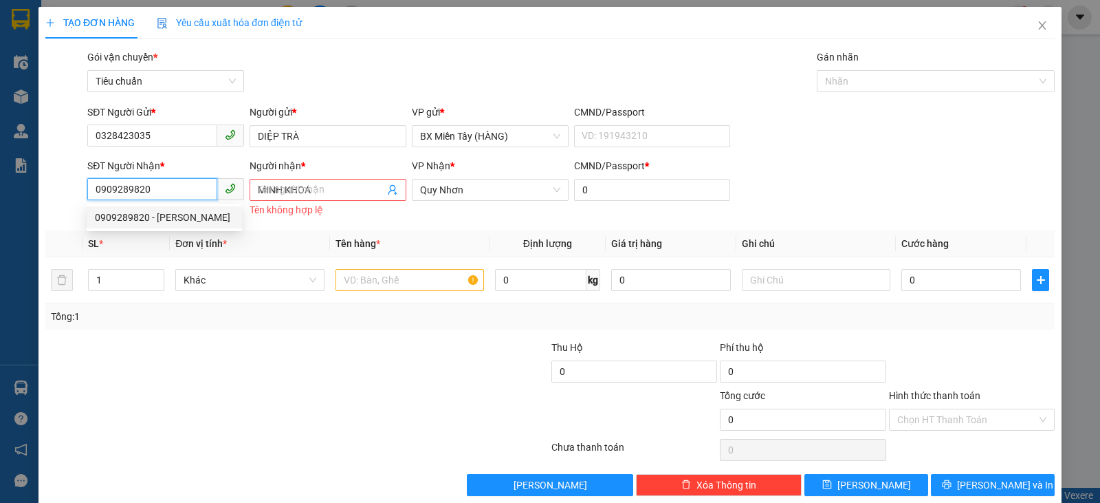
type input "80.000"
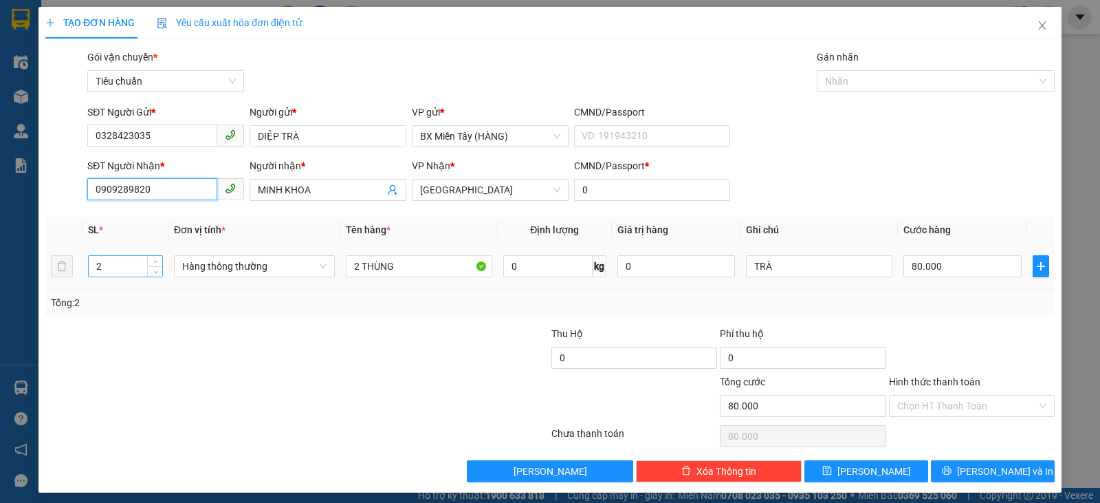
type input "0909289820"
click at [52, 261] on tr "2 Hàng thông thường 2 THÙNG 0 kg 0 TRÀ 80.000" at bounding box center [549, 266] width 1009 height 46
click at [241, 270] on span "Hàng thông thường" at bounding box center [254, 266] width 144 height 21
type input "3"
type input "0"
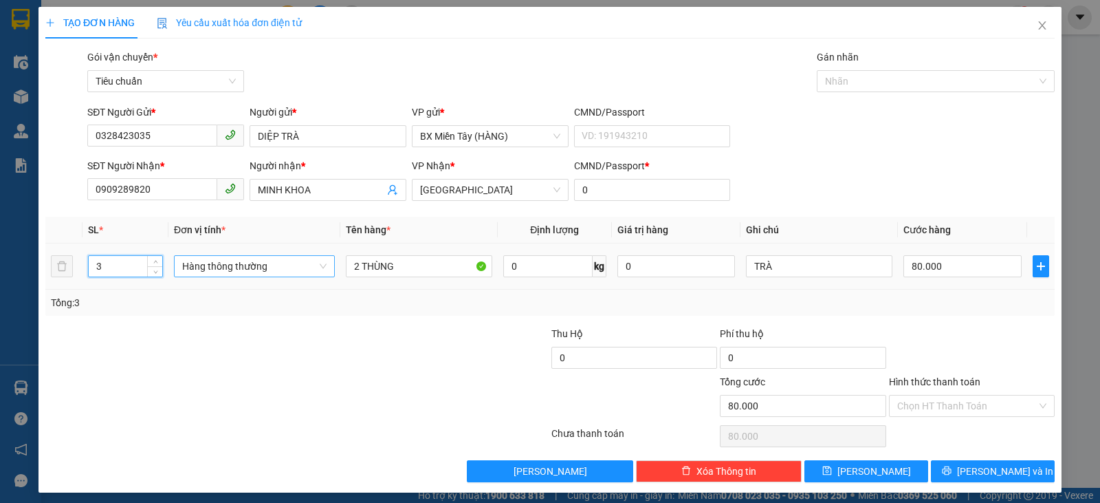
type input "0"
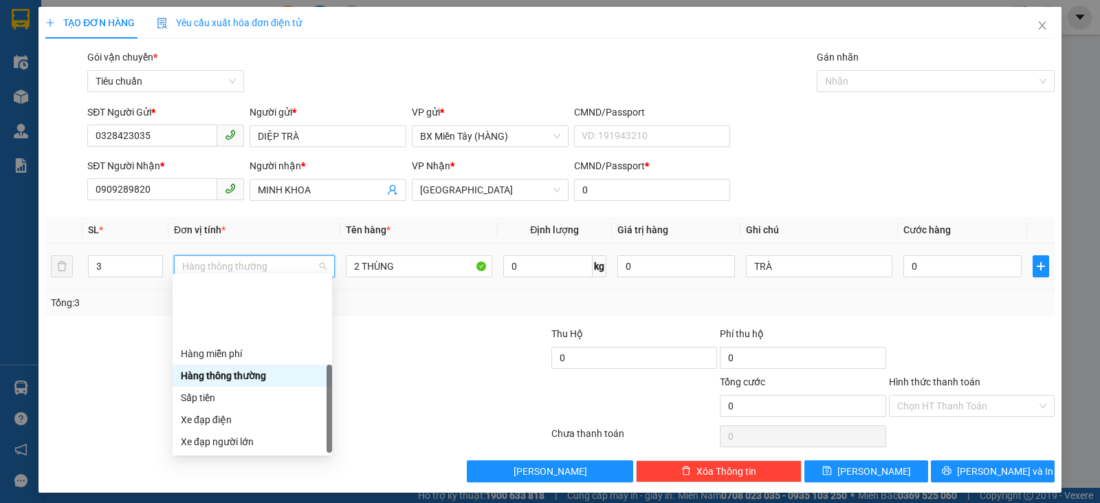
drag, startPoint x: 211, startPoint y: 442, endPoint x: 274, endPoint y: 369, distance: 96.5
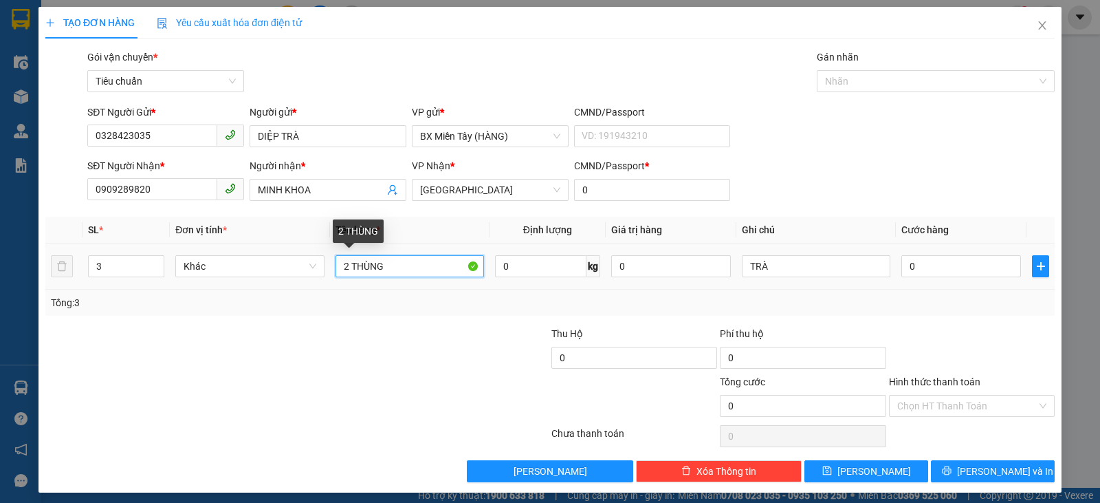
drag, startPoint x: 347, startPoint y: 263, endPoint x: 338, endPoint y: 260, distance: 9.4
click at [338, 260] on input "2 THÙNG" at bounding box center [410, 266] width 149 height 22
type input "3 THÙNG"
drag, startPoint x: 926, startPoint y: 275, endPoint x: 921, endPoint y: 256, distance: 19.4
click at [924, 275] on td "0" at bounding box center [961, 266] width 131 height 46
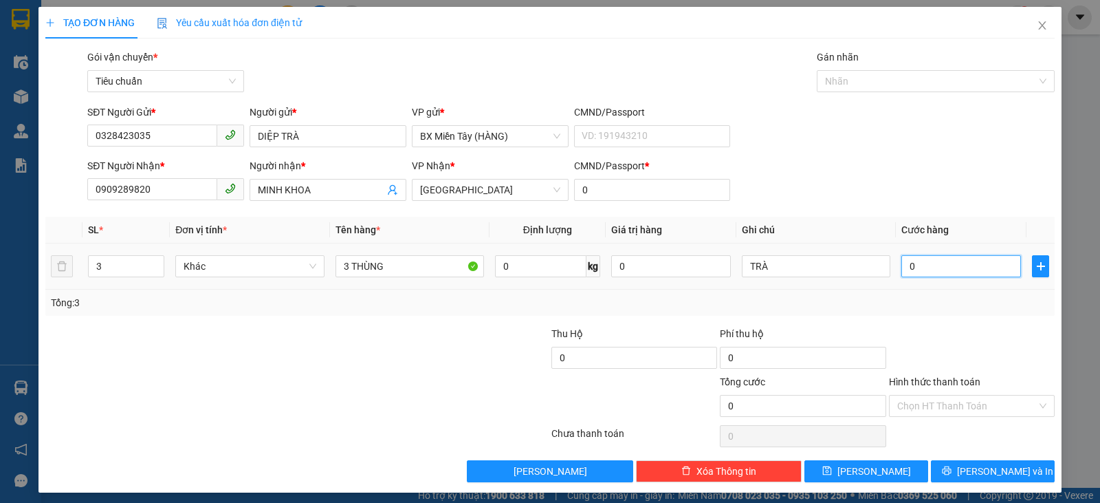
click at [921, 256] on input "0" at bounding box center [961, 266] width 120 height 22
click at [926, 334] on div at bounding box center [972, 350] width 168 height 48
click at [968, 460] on button "[PERSON_NAME] và In" at bounding box center [993, 471] width 124 height 22
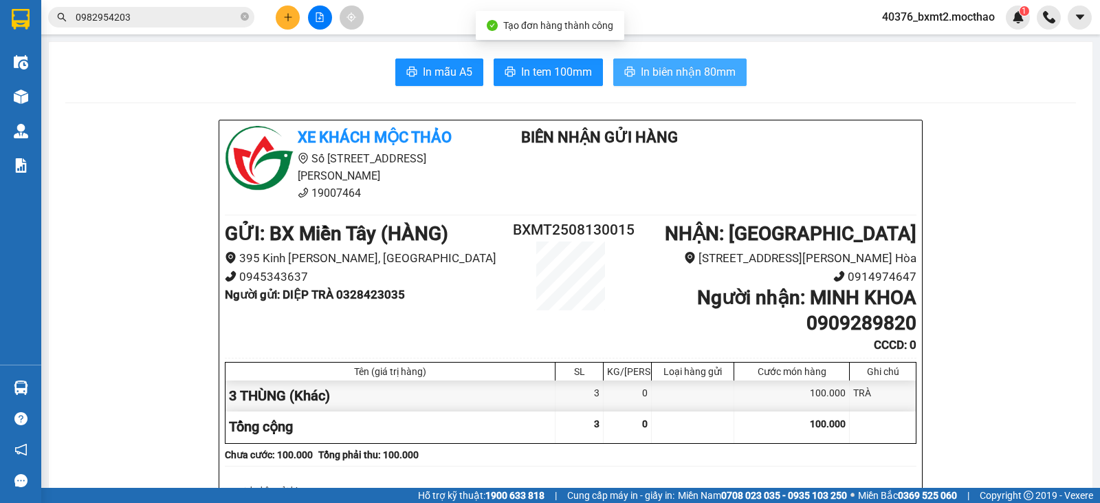
click at [724, 76] on span "In biên nhận 80mm" at bounding box center [688, 71] width 95 height 17
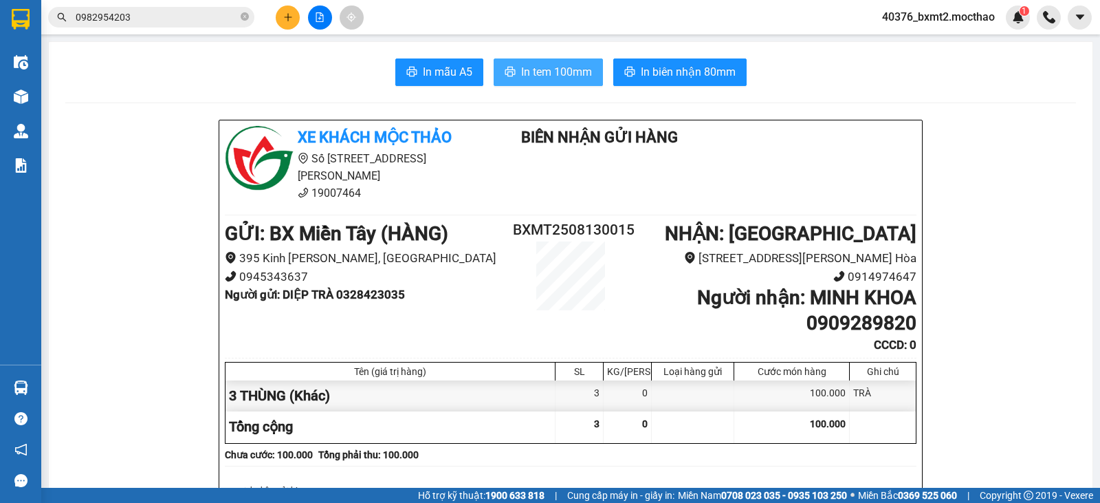
click at [535, 69] on span "In tem 100mm" at bounding box center [556, 71] width 71 height 17
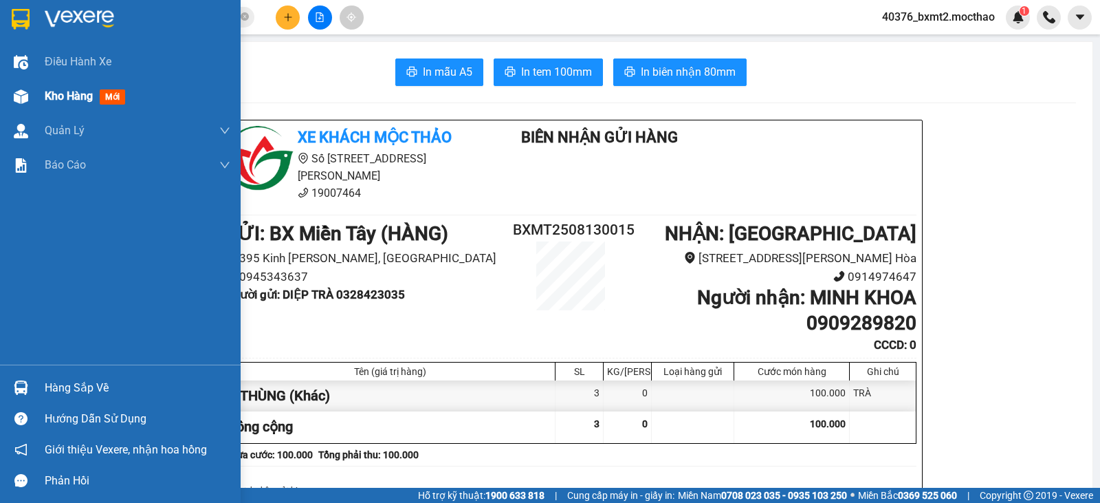
click at [35, 96] on div "Kho hàng mới" at bounding box center [120, 96] width 241 height 34
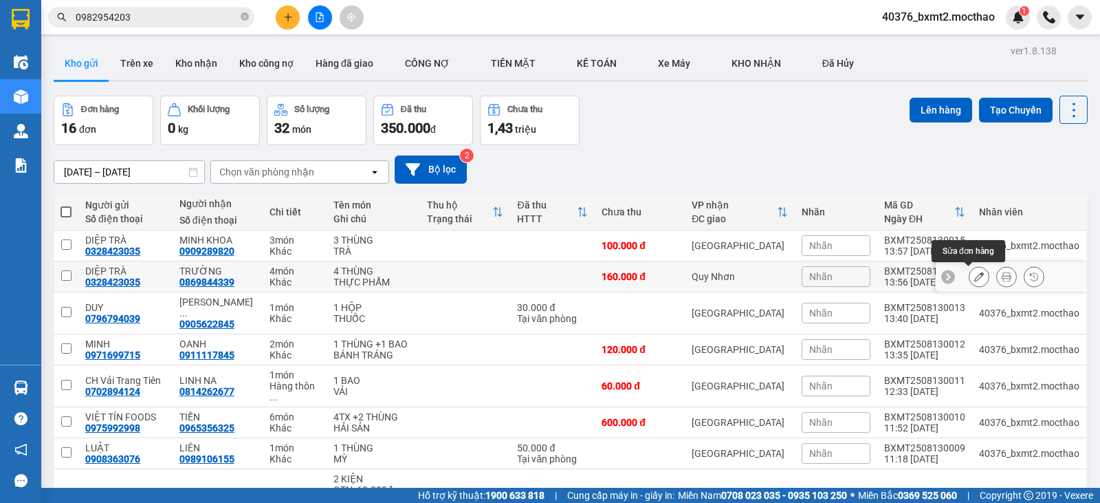
click at [974, 280] on icon at bounding box center [979, 277] width 10 height 10
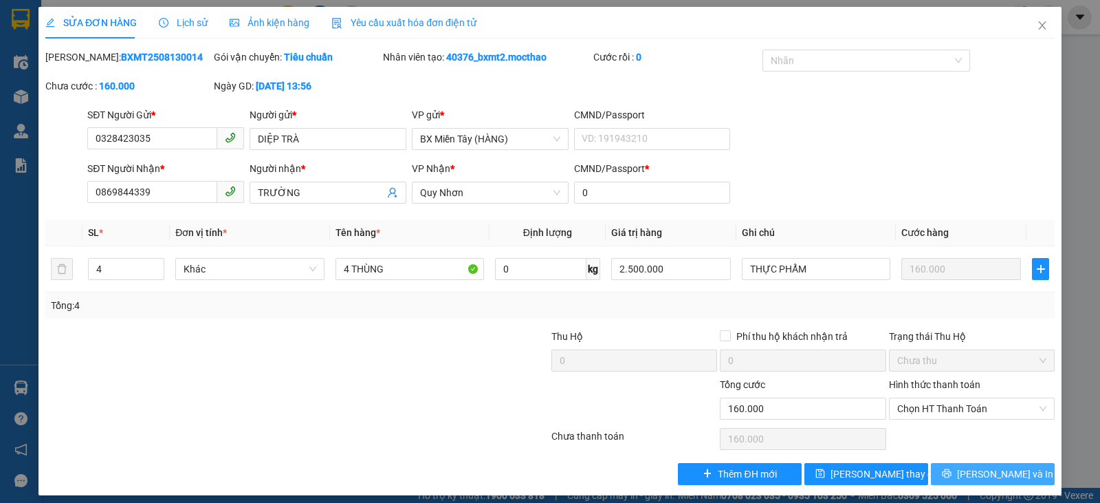
click at [955, 469] on button "[PERSON_NAME] và In" at bounding box center [993, 474] width 124 height 22
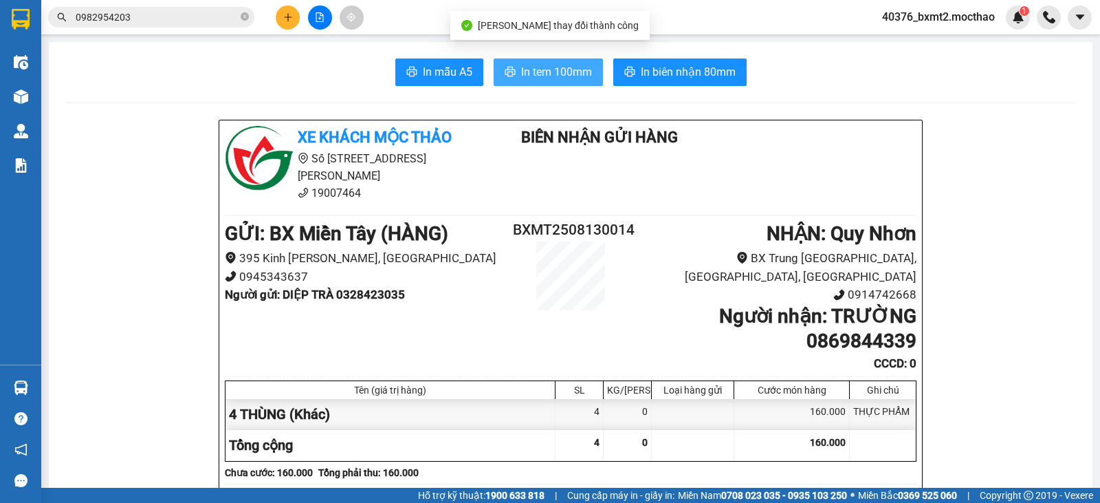
click at [560, 78] on span "In tem 100mm" at bounding box center [556, 71] width 71 height 17
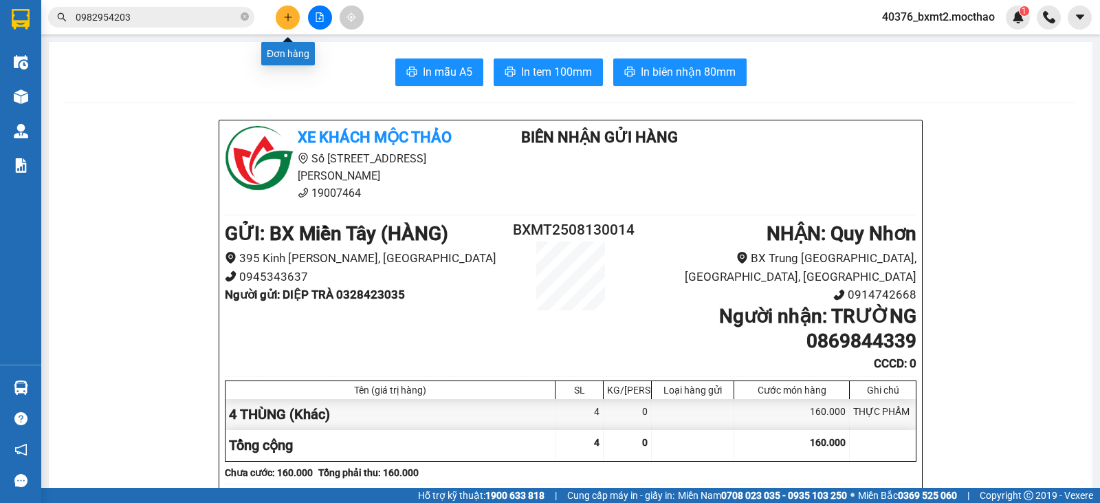
click at [292, 19] on icon "plus" at bounding box center [288, 17] width 10 height 10
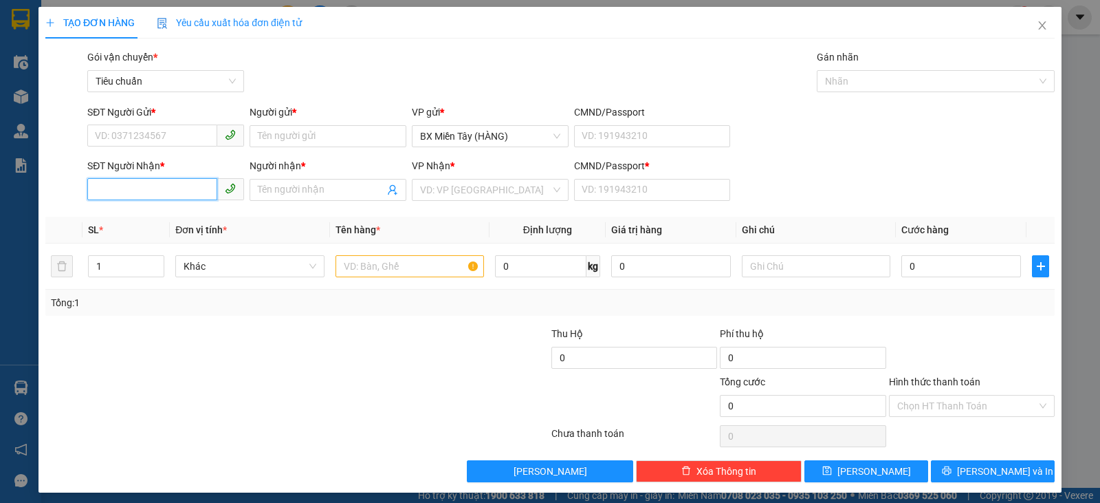
click at [144, 197] on input "SĐT Người Nhận *" at bounding box center [152, 189] width 130 height 22
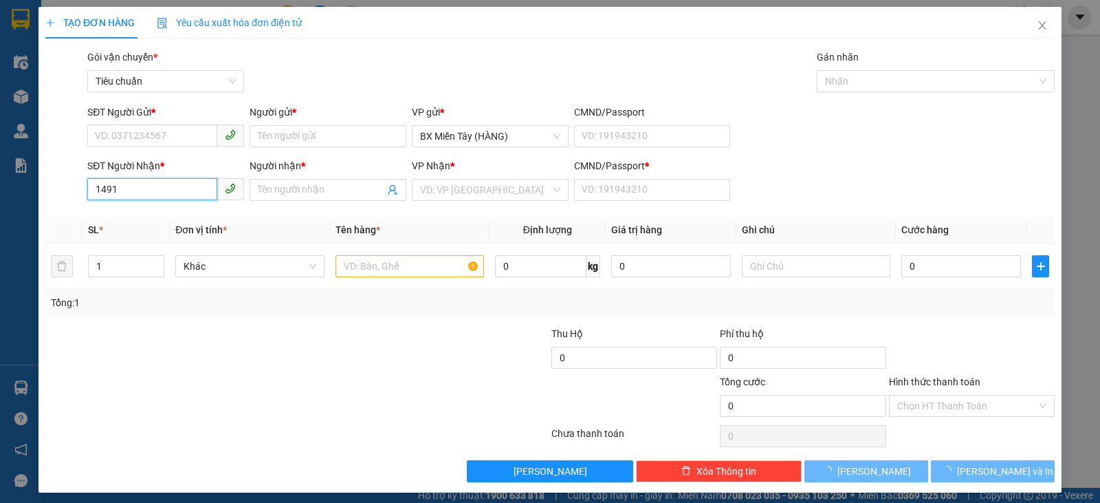
click at [144, 187] on input "1491" at bounding box center [152, 189] width 130 height 22
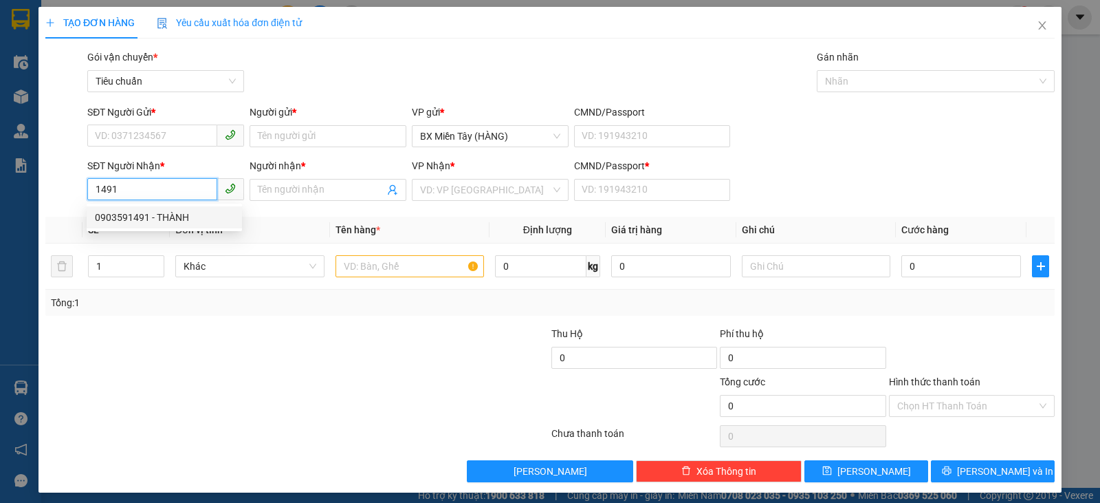
click at [172, 219] on div "0903591491 - THÀNH" at bounding box center [164, 217] width 139 height 15
type input "0903591491"
type input "THÀNH"
type input "0"
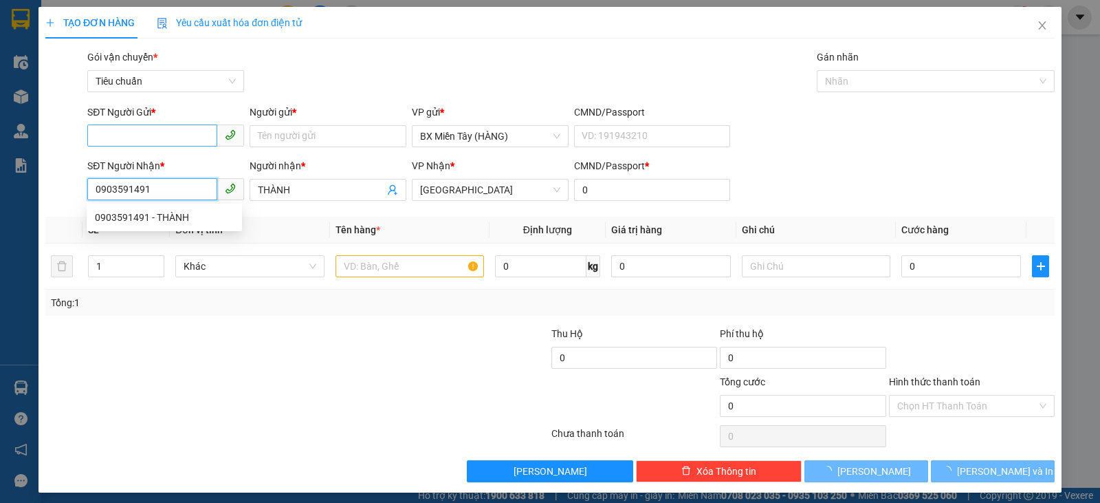
type input "50.000"
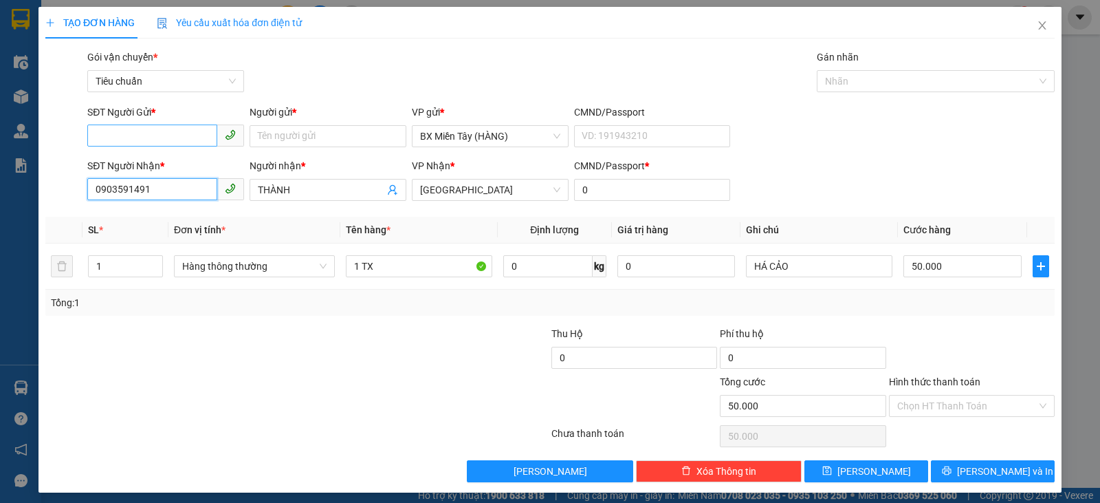
type input "0903591491"
click at [171, 129] on input "SĐT Người Gửi *" at bounding box center [152, 135] width 130 height 22
click at [188, 166] on div "0908546249 - LÂM" at bounding box center [164, 163] width 139 height 15
type input "0908546249"
type input "LÂM"
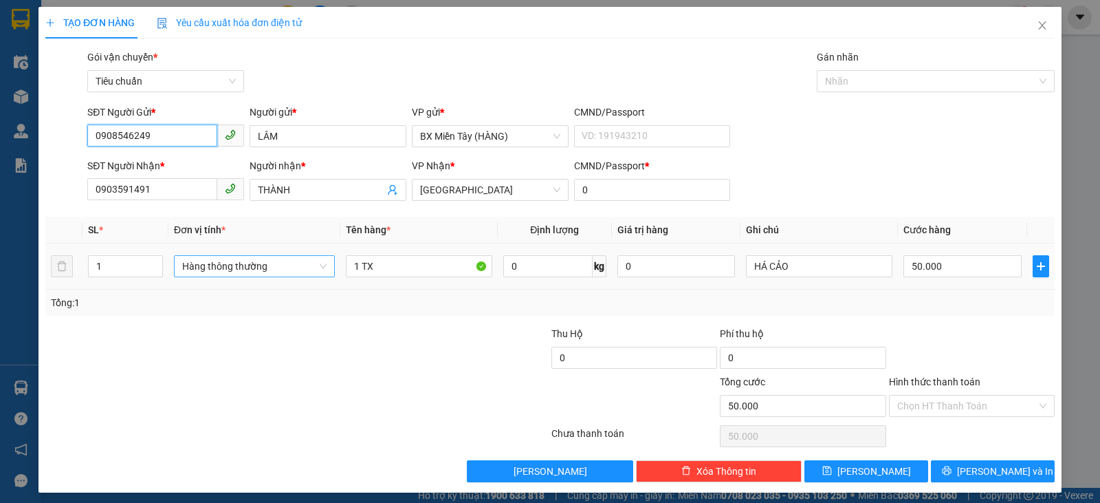
click at [256, 267] on span "Hàng thông thường" at bounding box center [254, 266] width 144 height 21
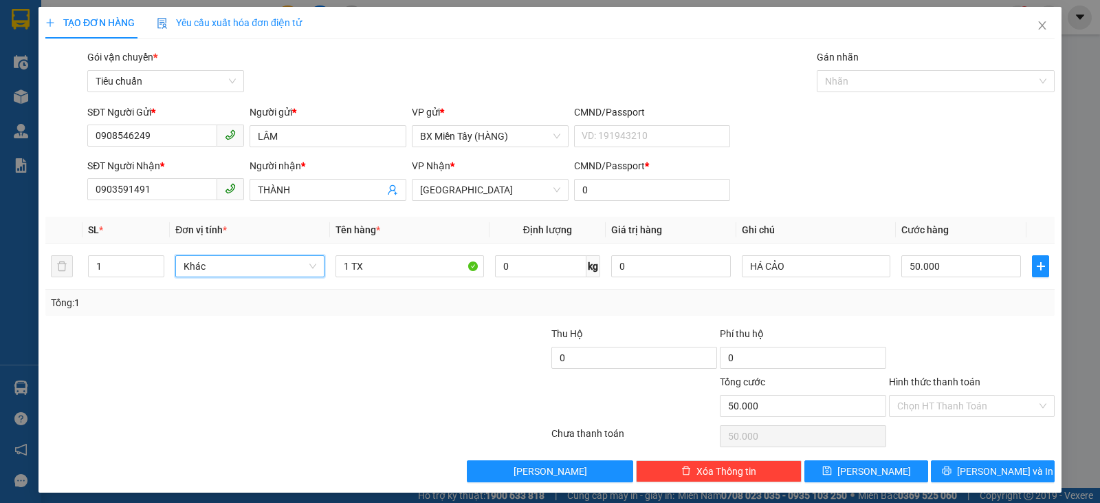
click at [431, 363] on div at bounding box center [466, 350] width 168 height 48
click at [964, 273] on input "100" at bounding box center [961, 266] width 120 height 22
click at [954, 329] on div at bounding box center [972, 350] width 168 height 48
click at [967, 463] on button "[PERSON_NAME] và In" at bounding box center [993, 471] width 124 height 22
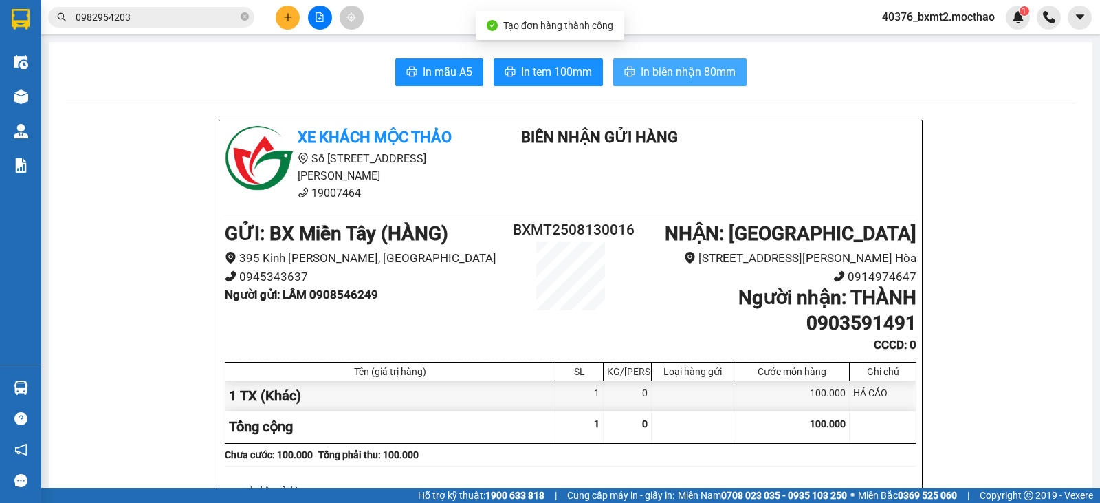
click at [657, 69] on span "In biên nhận 80mm" at bounding box center [688, 71] width 95 height 17
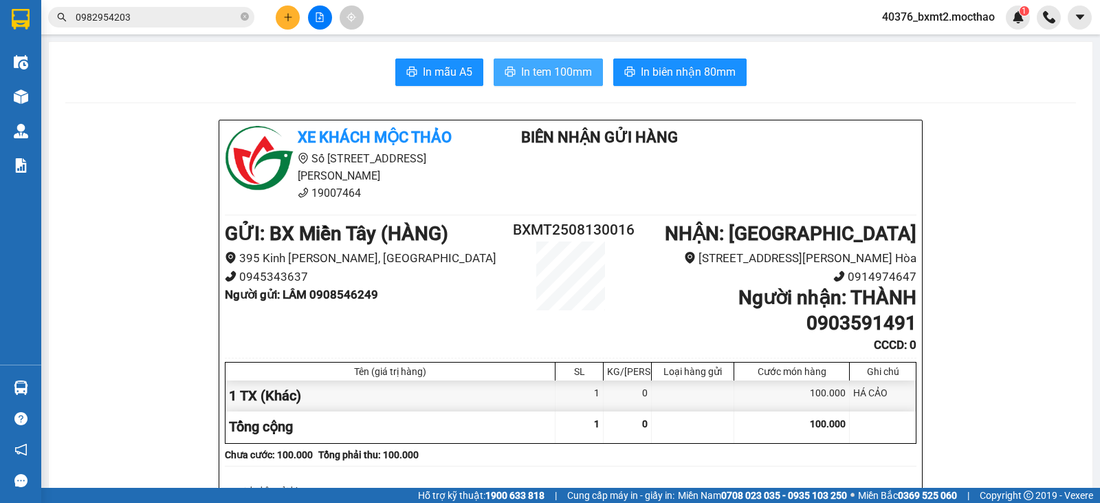
click at [527, 73] on span "In tem 100mm" at bounding box center [556, 71] width 71 height 17
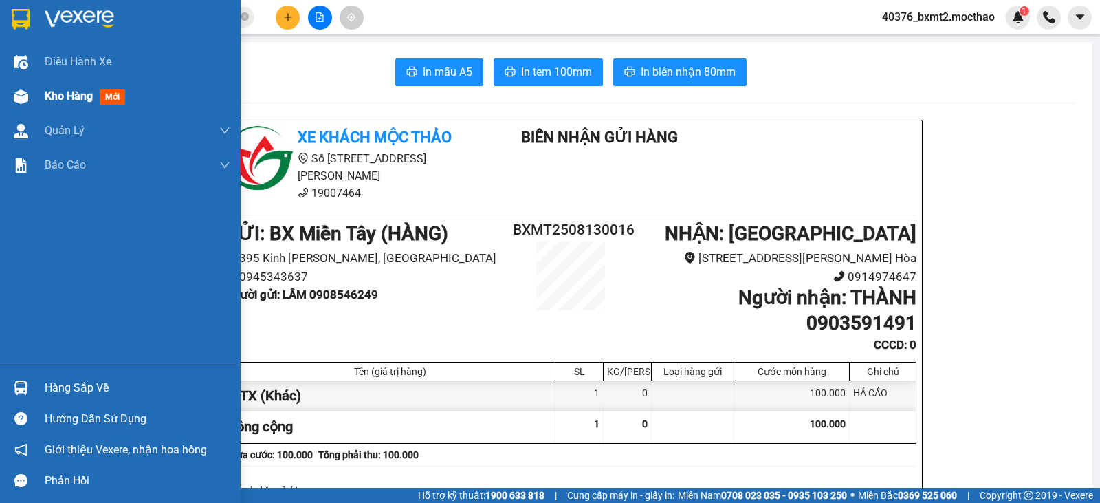
click at [32, 93] on div at bounding box center [21, 97] width 24 height 24
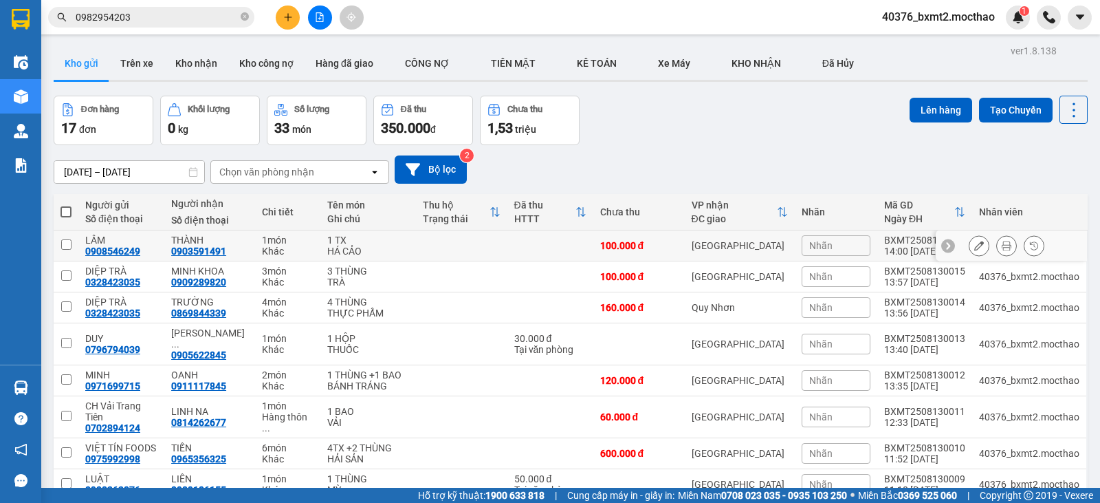
click at [969, 239] on button at bounding box center [978, 246] width 19 height 24
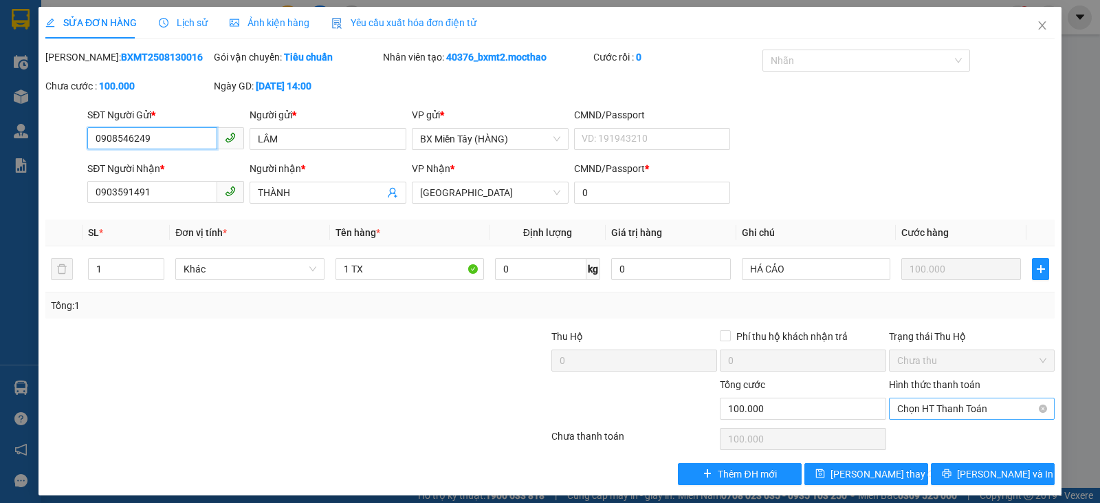
click at [908, 403] on span "Chọn HT Thanh Toán" at bounding box center [971, 408] width 149 height 21
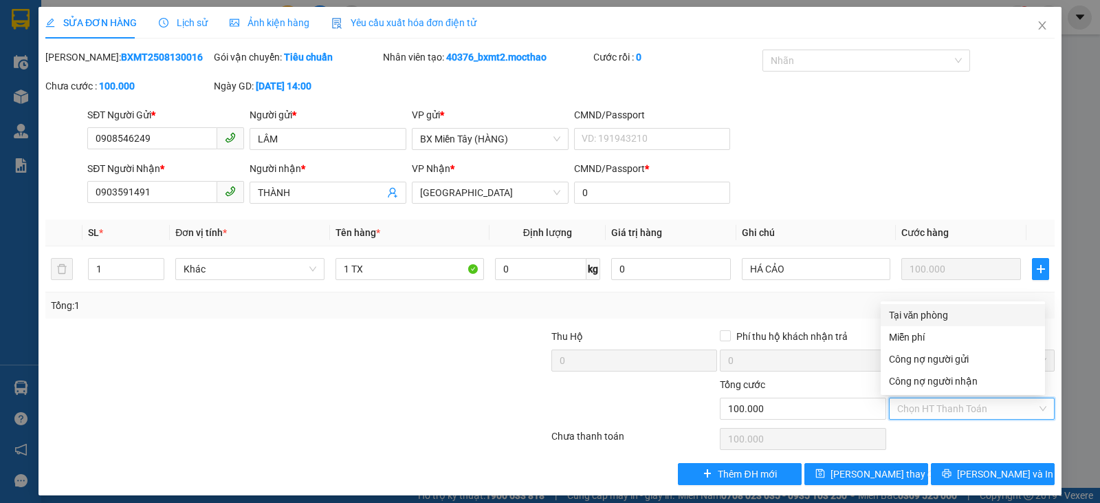
click at [916, 311] on div "Tại văn phòng" at bounding box center [963, 314] width 148 height 15
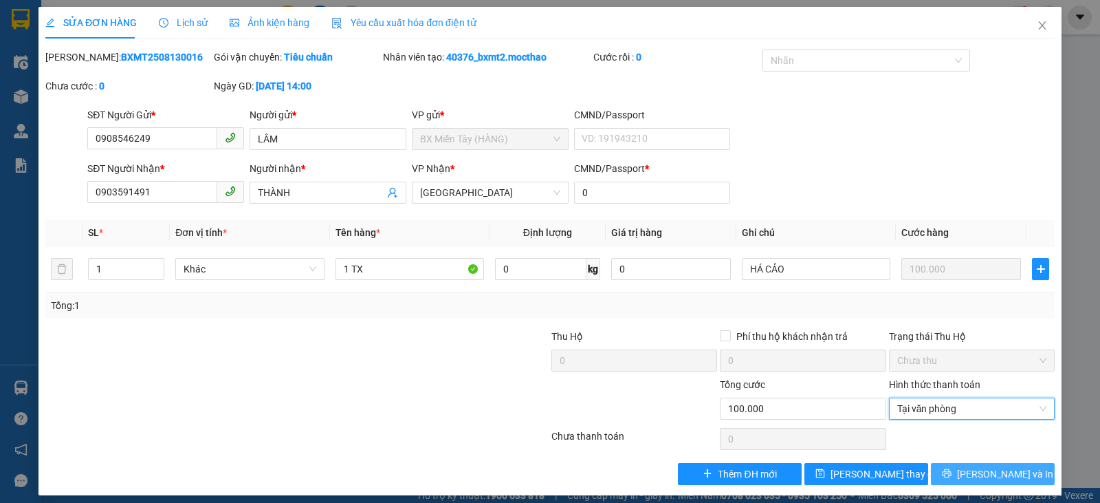
click at [957, 464] on button "[PERSON_NAME] và In" at bounding box center [993, 474] width 124 height 22
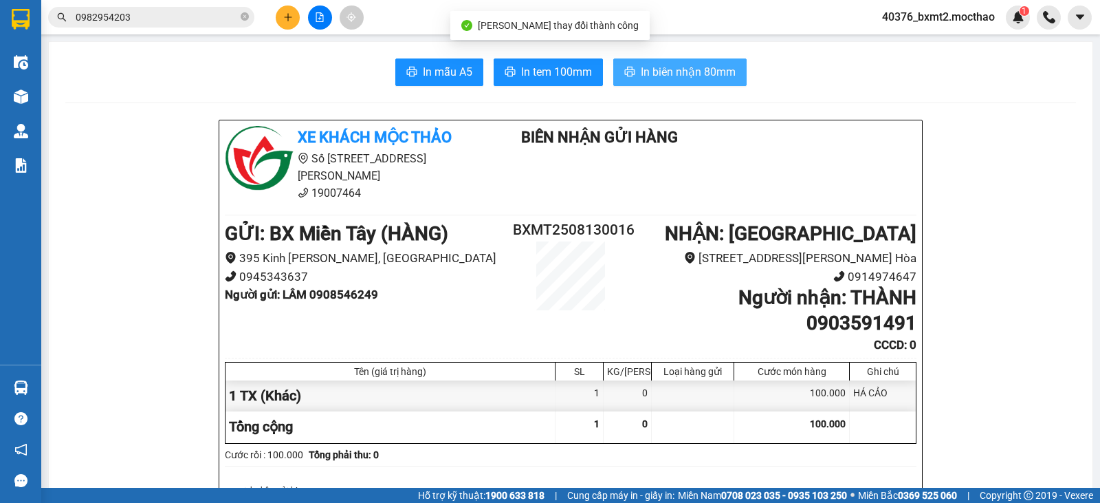
click at [690, 72] on span "In biên nhận 80mm" at bounding box center [688, 71] width 95 height 17
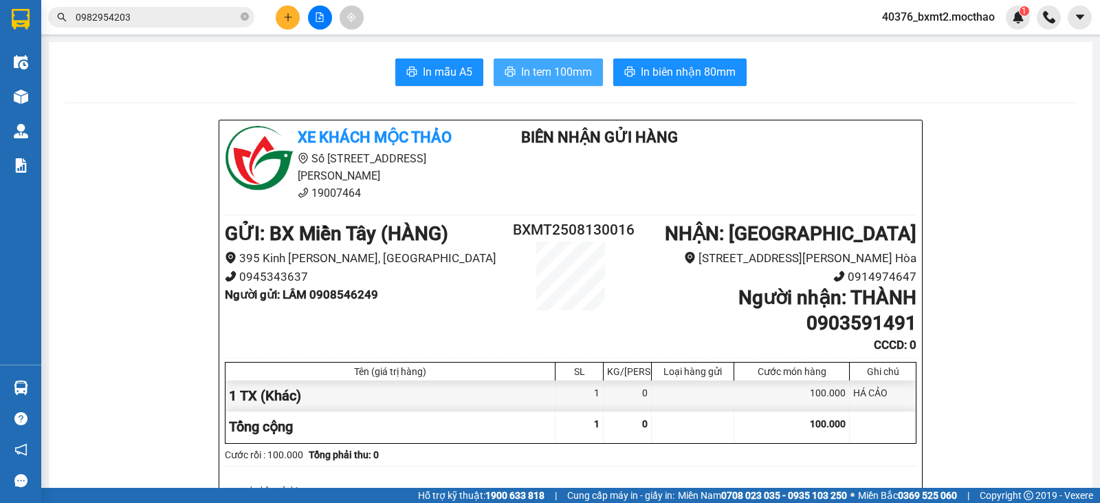
click at [547, 76] on span "In tem 100mm" at bounding box center [556, 71] width 71 height 17
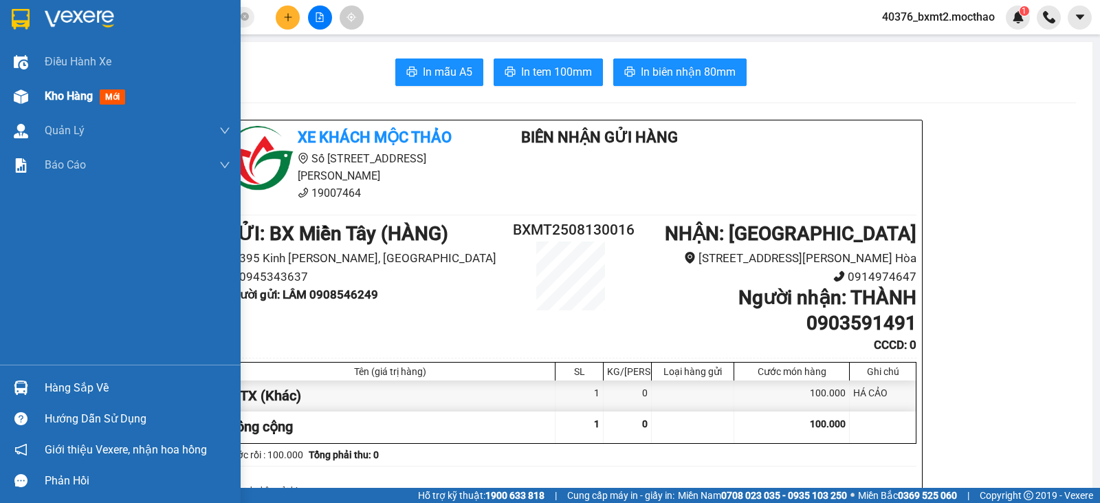
click at [27, 92] on img at bounding box center [21, 96] width 14 height 14
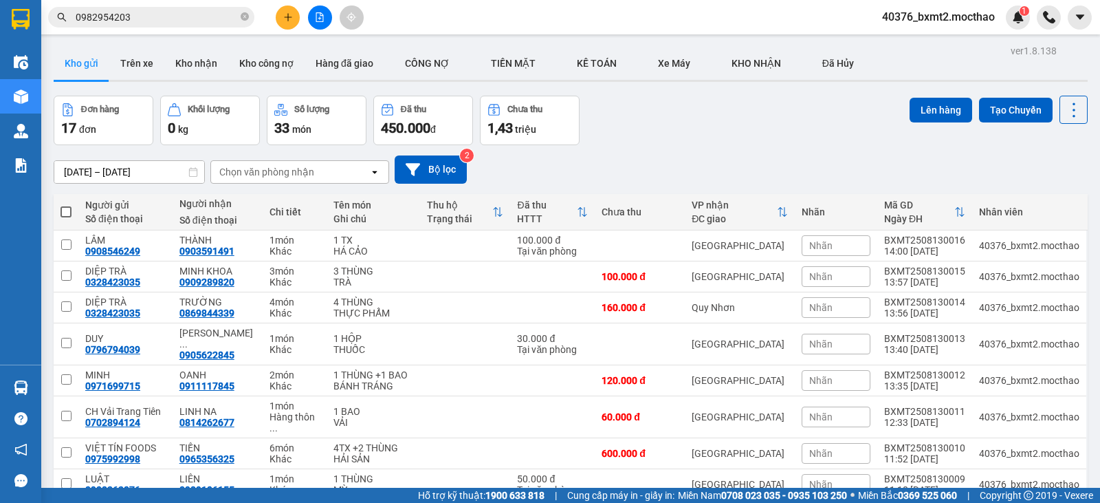
click at [283, 21] on button at bounding box center [288, 18] width 24 height 24
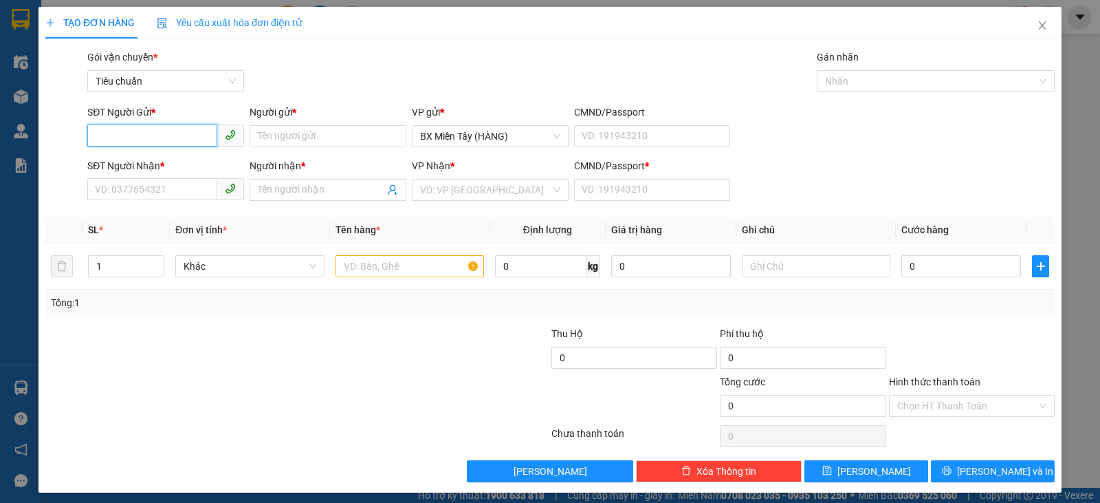
click at [147, 138] on input "SĐT Người Gửi *" at bounding box center [152, 135] width 130 height 22
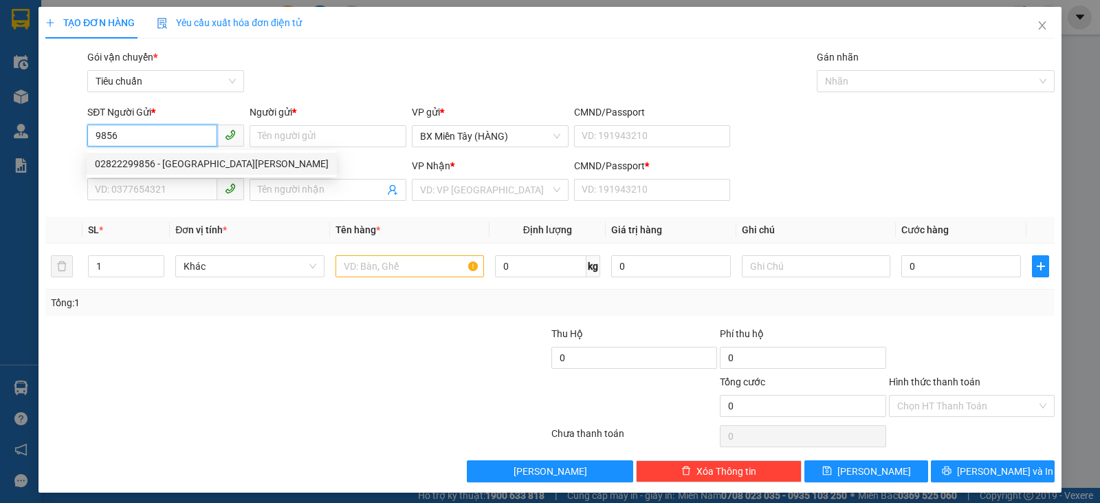
click at [154, 166] on div "02822299856 - [GEOGRAPHIC_DATA][PERSON_NAME]" at bounding box center [212, 163] width 234 height 15
type input "02822299856"
type input "Minh Toàn"
type input "0982434237"
type input "Năm"
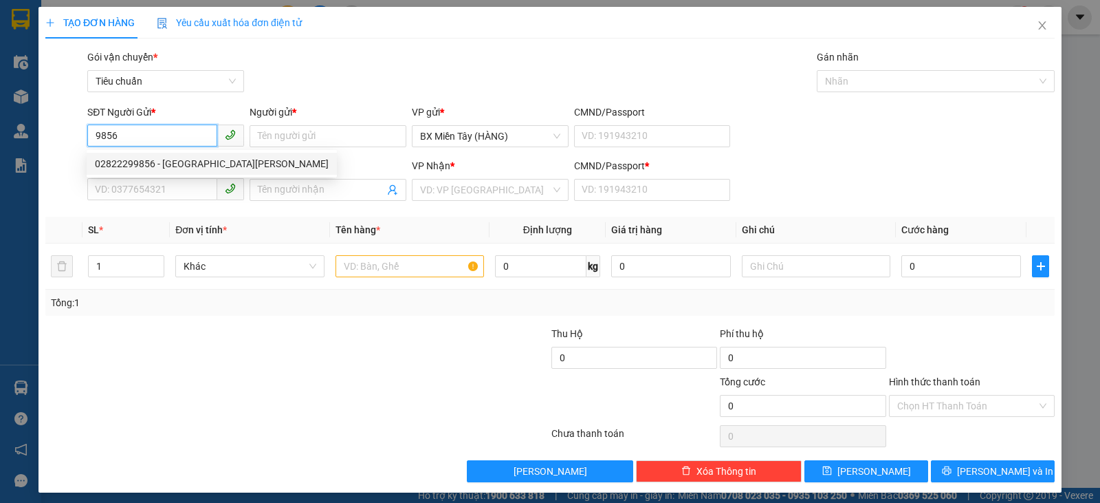
type input "0"
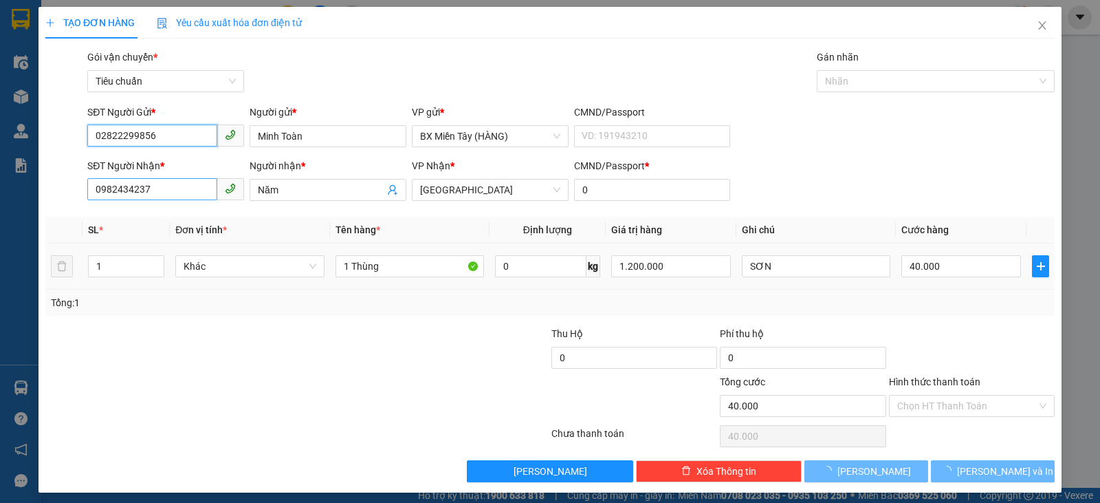
type input "40.000"
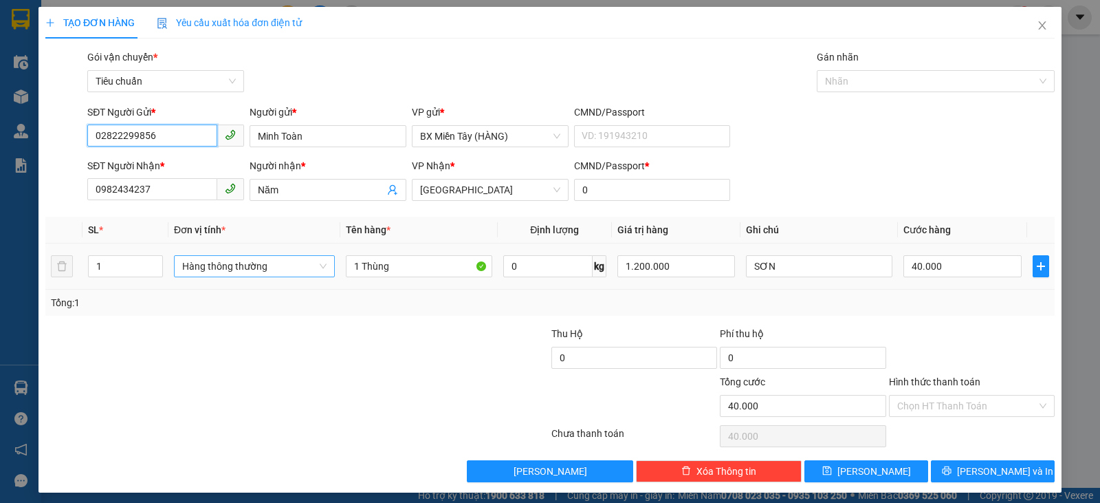
click at [256, 274] on span "Hàng thông thường" at bounding box center [254, 266] width 144 height 21
type input "02822299856"
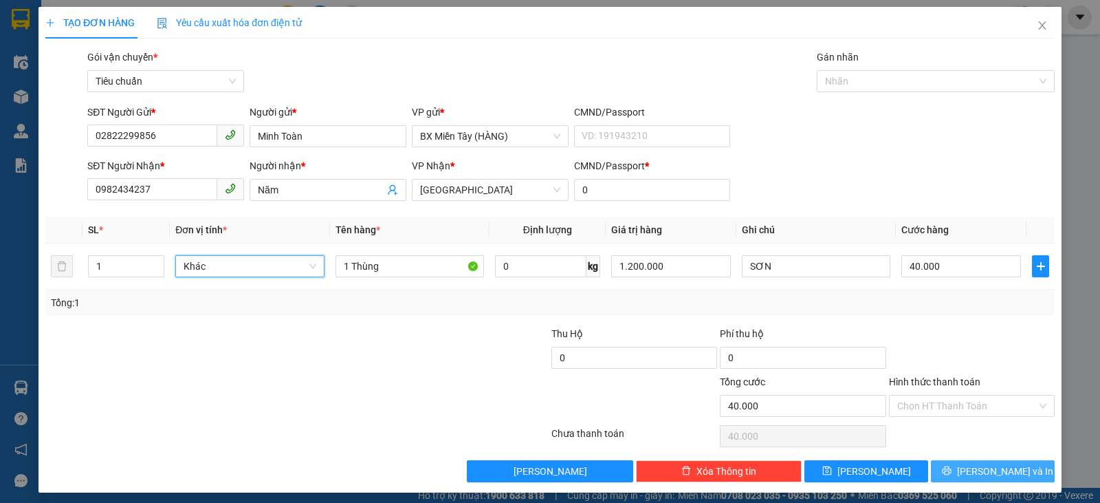
click at [954, 464] on button "[PERSON_NAME] và In" at bounding box center [993, 471] width 124 height 22
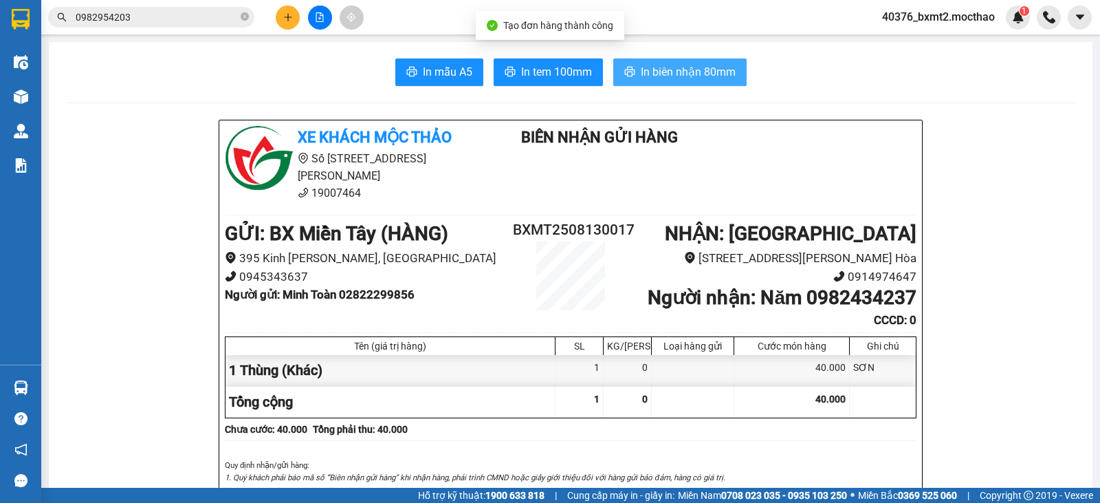
click at [654, 60] on button "In biên nhận 80mm" at bounding box center [679, 72] width 133 height 28
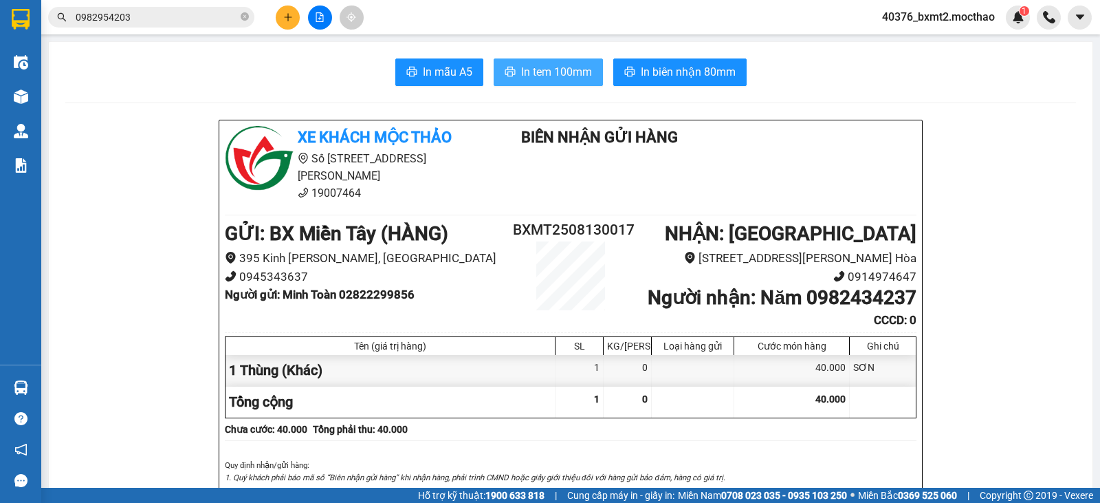
click at [536, 64] on span "In tem 100mm" at bounding box center [556, 71] width 71 height 17
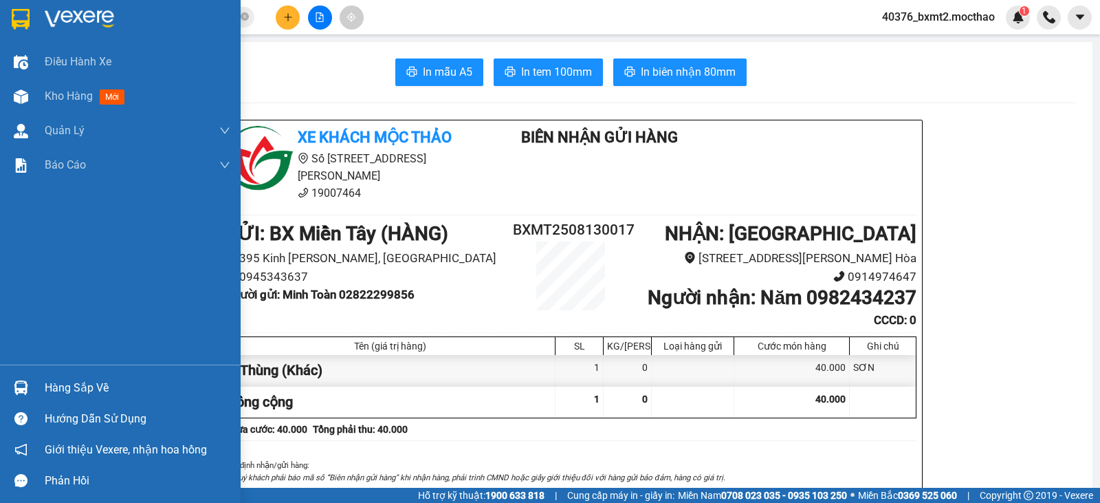
click at [72, 84] on div "Kho hàng mới" at bounding box center [138, 96] width 186 height 34
